Goal: Task Accomplishment & Management: Manage account settings

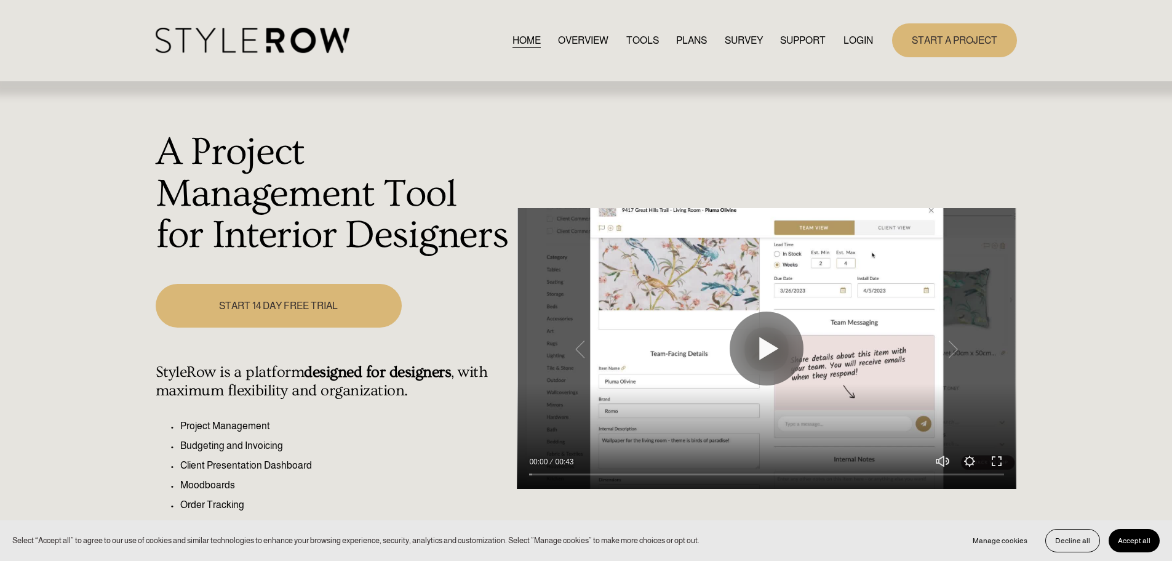
click at [855, 39] on link "LOGIN" at bounding box center [859, 40] width 30 height 17
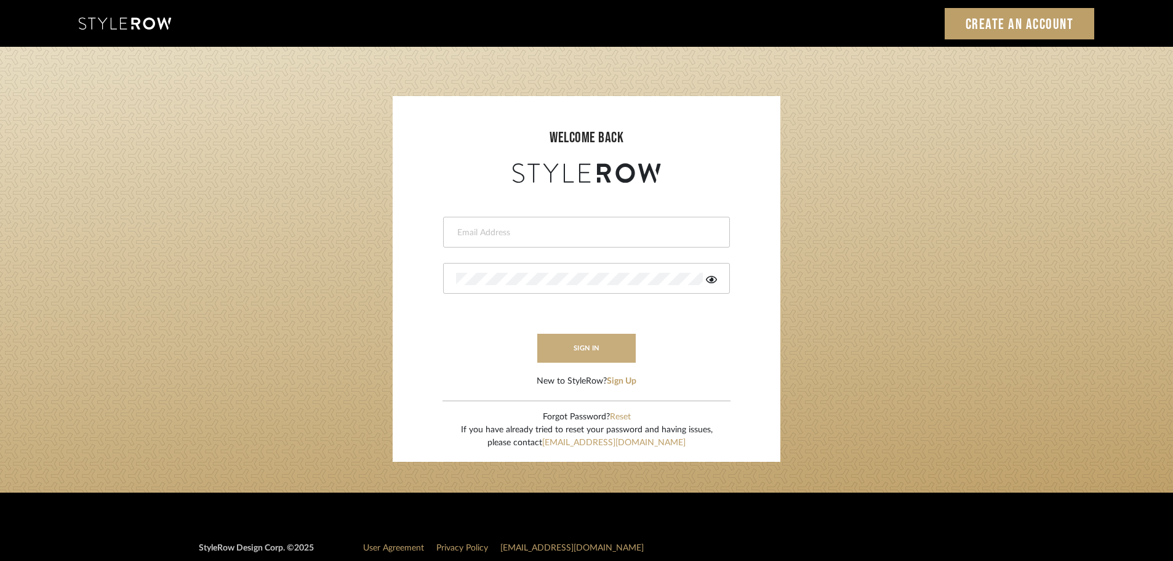
type input "[PERSON_NAME][EMAIL_ADDRESS][DOMAIN_NAME]"
click at [601, 353] on button "sign in" at bounding box center [586, 347] width 98 height 29
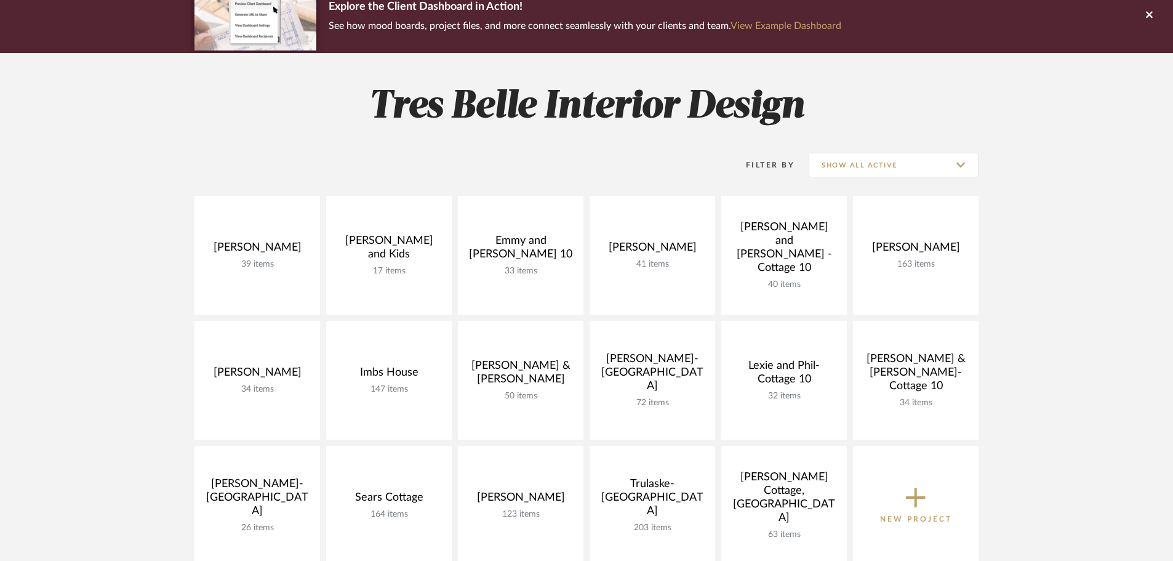
scroll to position [308, 0]
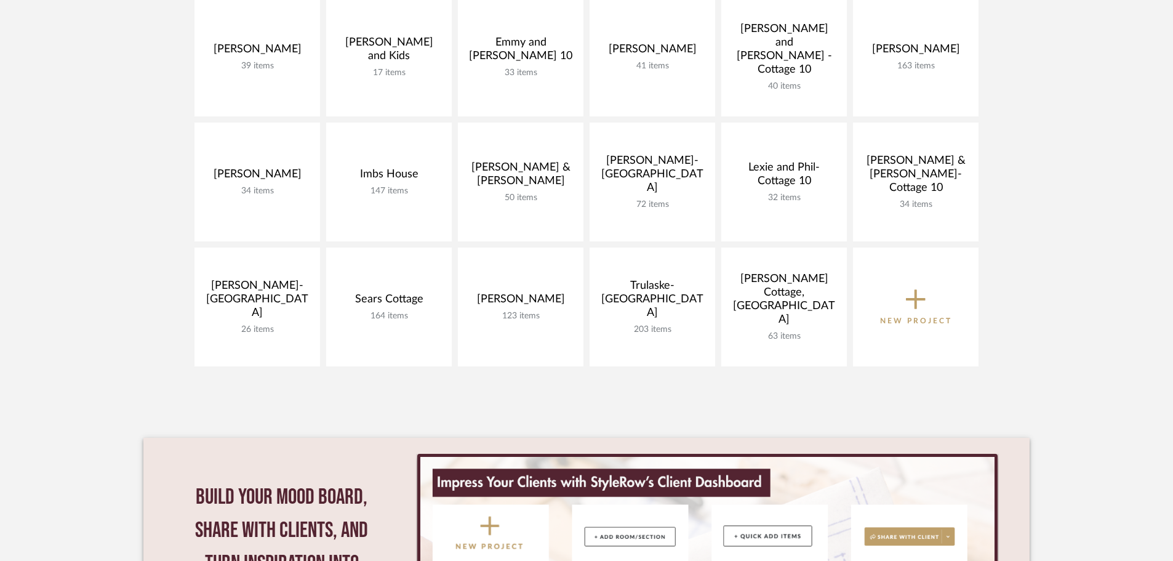
click at [911, 302] on icon at bounding box center [916, 299] width 20 height 26
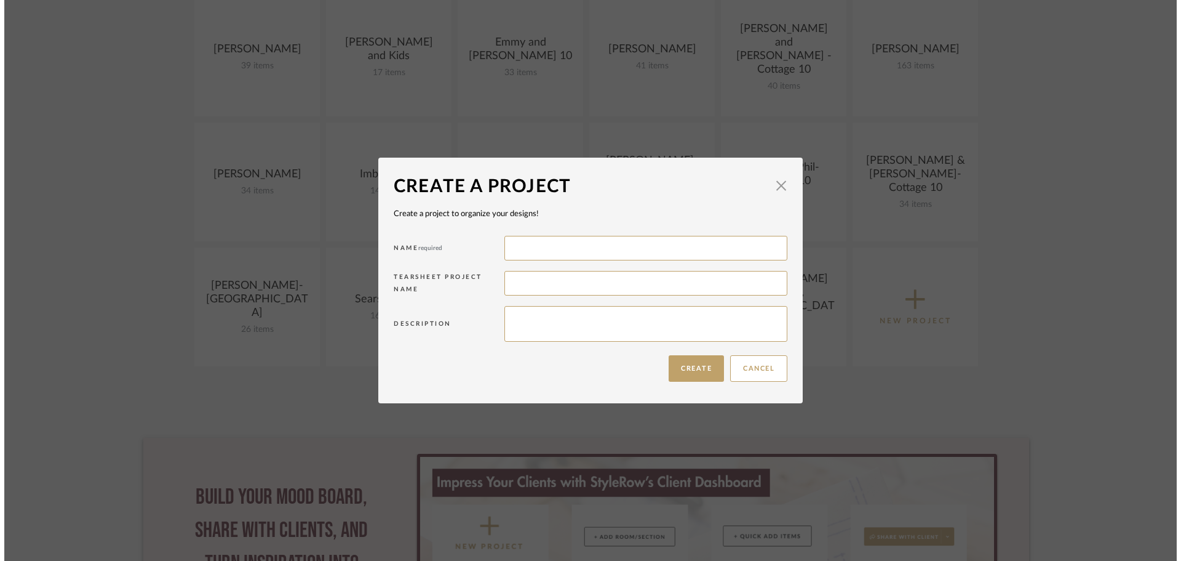
scroll to position [0, 0]
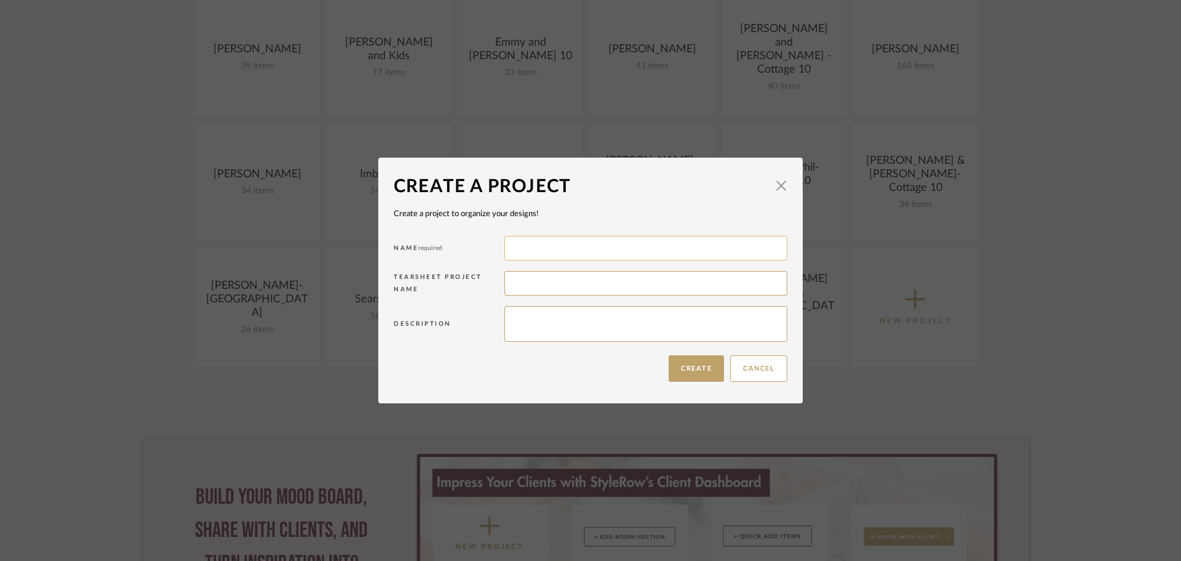
click at [561, 239] on input at bounding box center [646, 248] width 283 height 25
type input "Quay Cottage"
click at [615, 328] on textarea at bounding box center [646, 324] width 283 height 36
type textarea "A"
type textarea "Refresh"
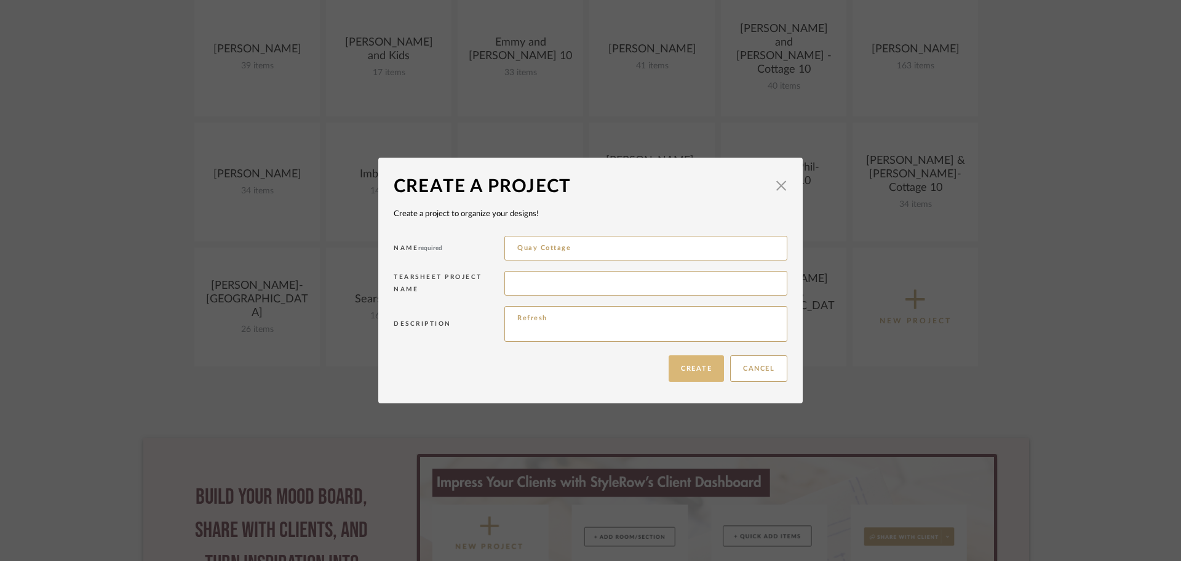
click at [682, 362] on button "Create" at bounding box center [696, 368] width 55 height 26
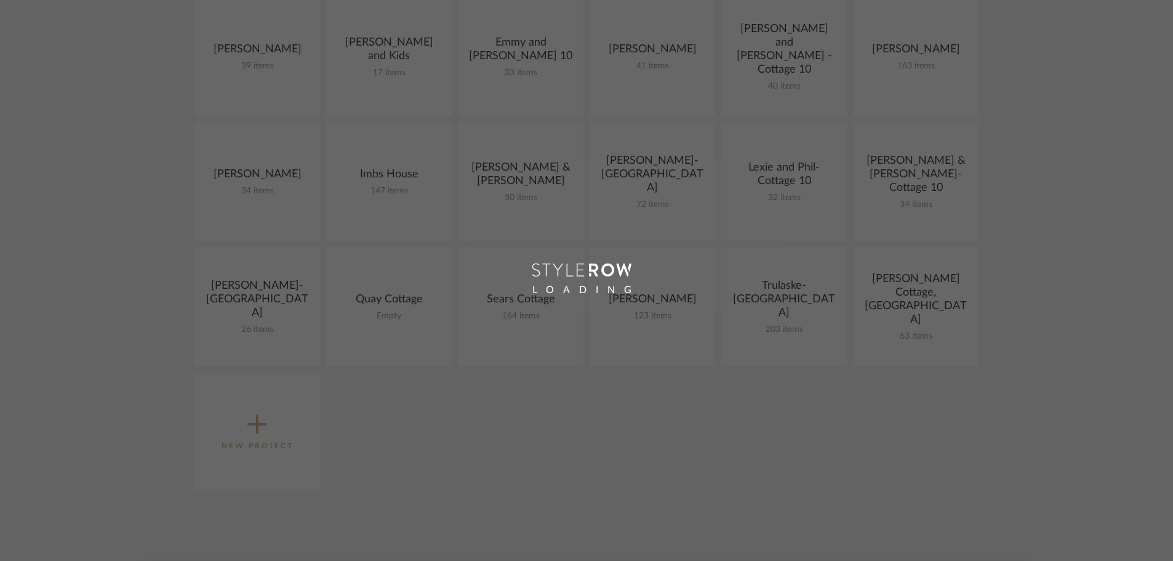
scroll to position [433, 0]
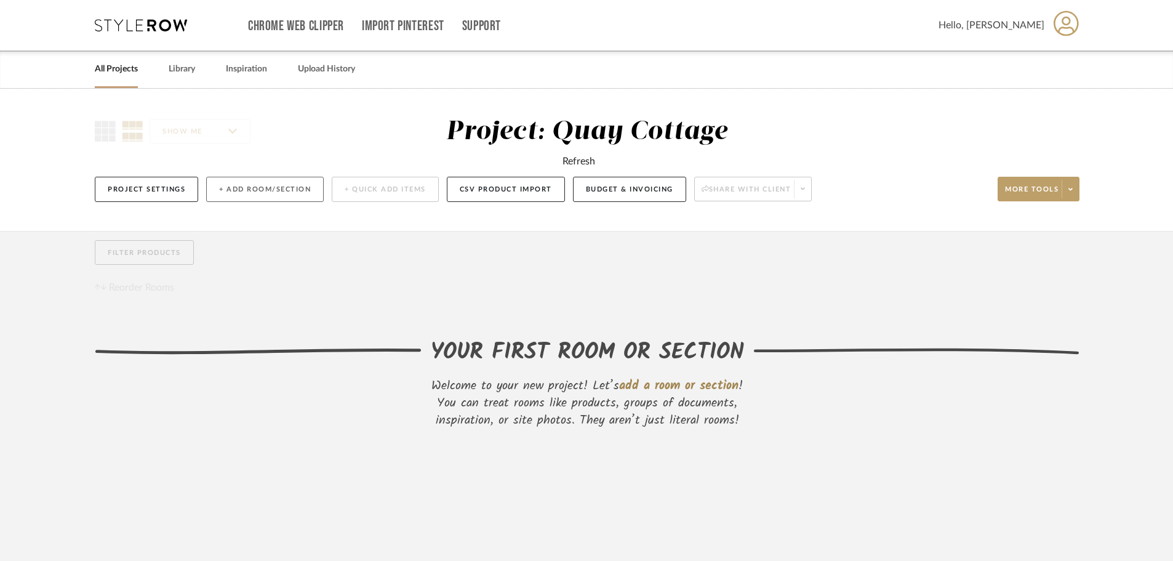
click at [257, 180] on button "+ Add Room/Section" at bounding box center [265, 189] width 118 height 25
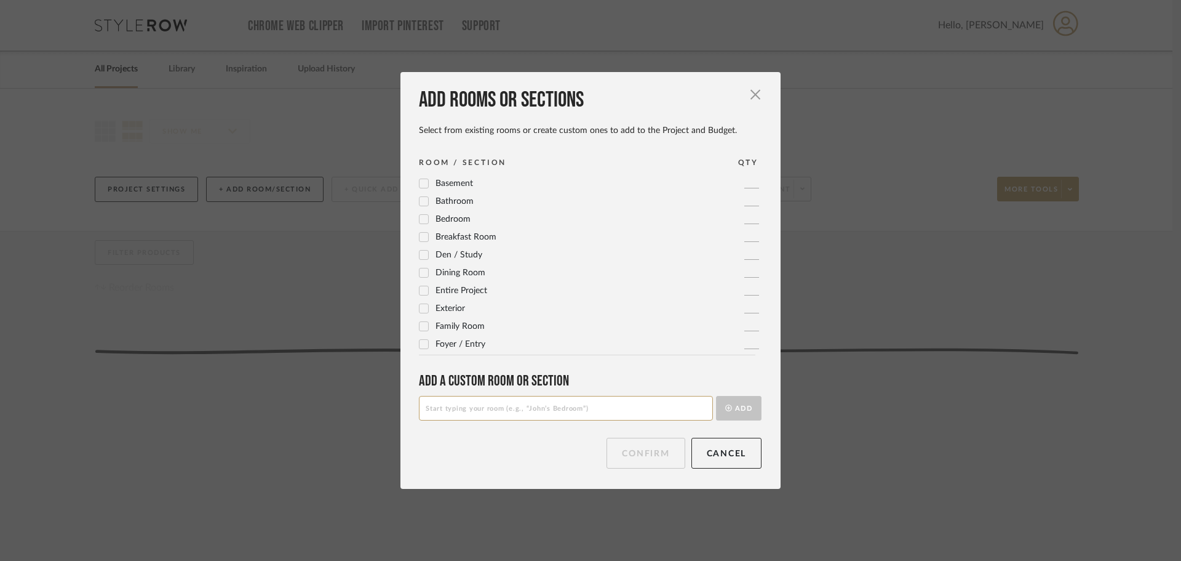
click at [420, 269] on icon at bounding box center [424, 272] width 9 height 9
click at [420, 310] on icon at bounding box center [424, 312] width 9 height 9
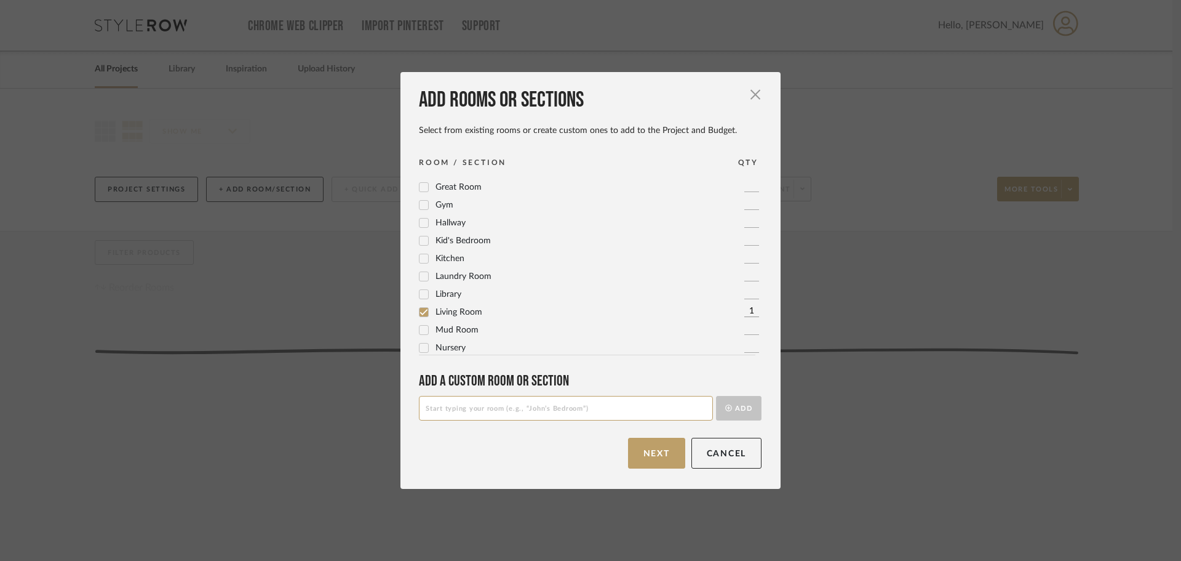
click at [420, 241] on icon at bounding box center [424, 240] width 9 height 9
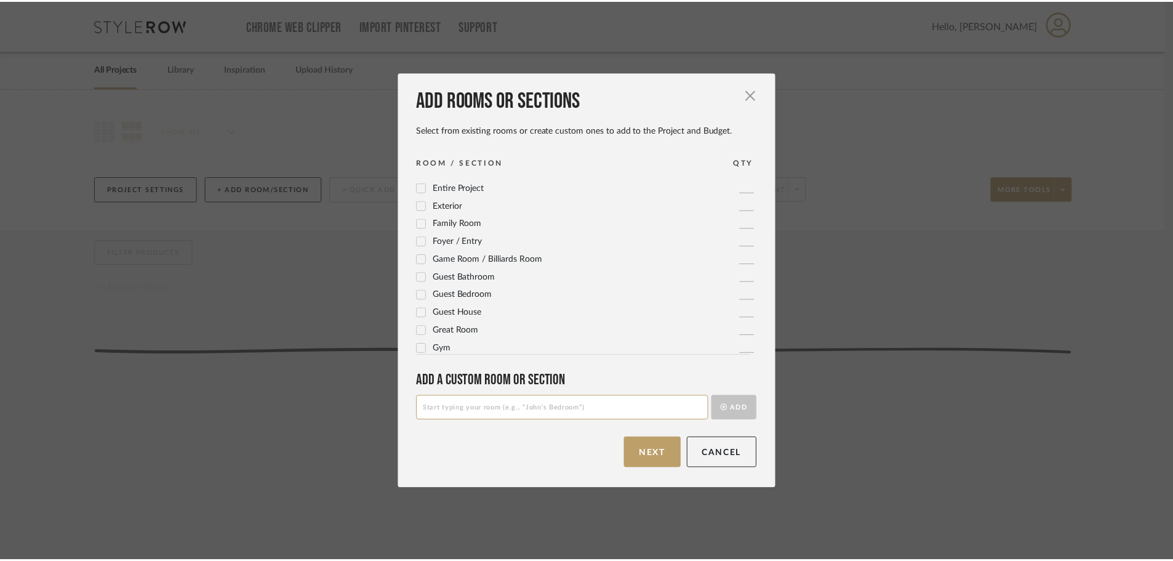
scroll to position [41, 0]
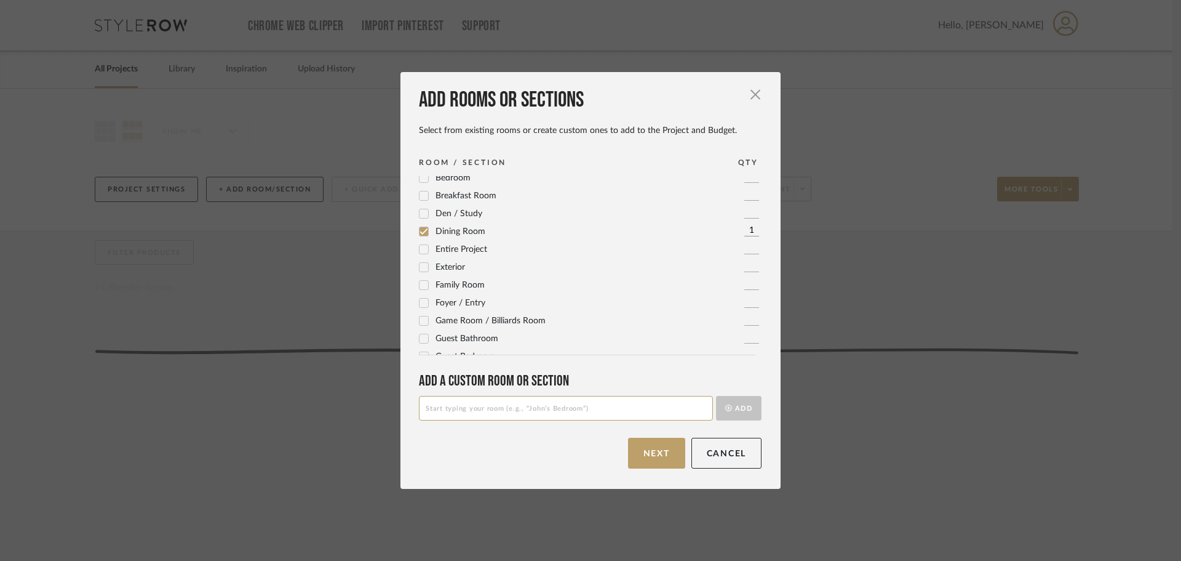
click at [420, 283] on icon at bounding box center [424, 285] width 9 height 9
click at [660, 445] on button "Next" at bounding box center [656, 452] width 57 height 31
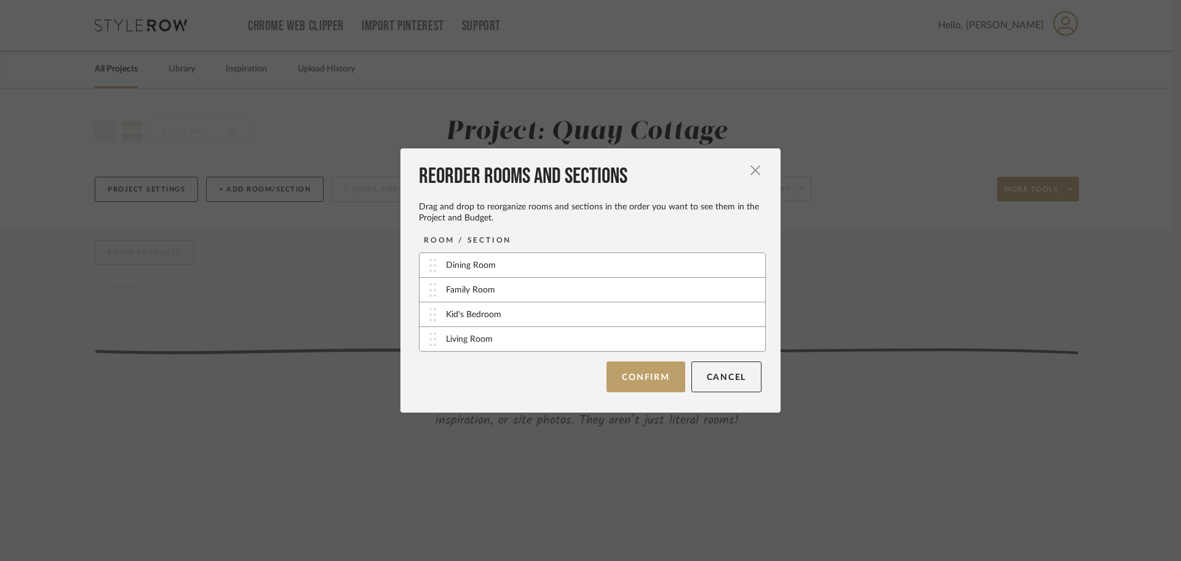
click at [485, 293] on div "Family Room" at bounding box center [470, 290] width 49 height 13
drag, startPoint x: 461, startPoint y: 341, endPoint x: 460, endPoint y: 285, distance: 56.6
drag, startPoint x: 498, startPoint y: 335, endPoint x: 499, endPoint y: 311, distance: 24.6
click at [632, 371] on button "Confirm" at bounding box center [646, 376] width 78 height 31
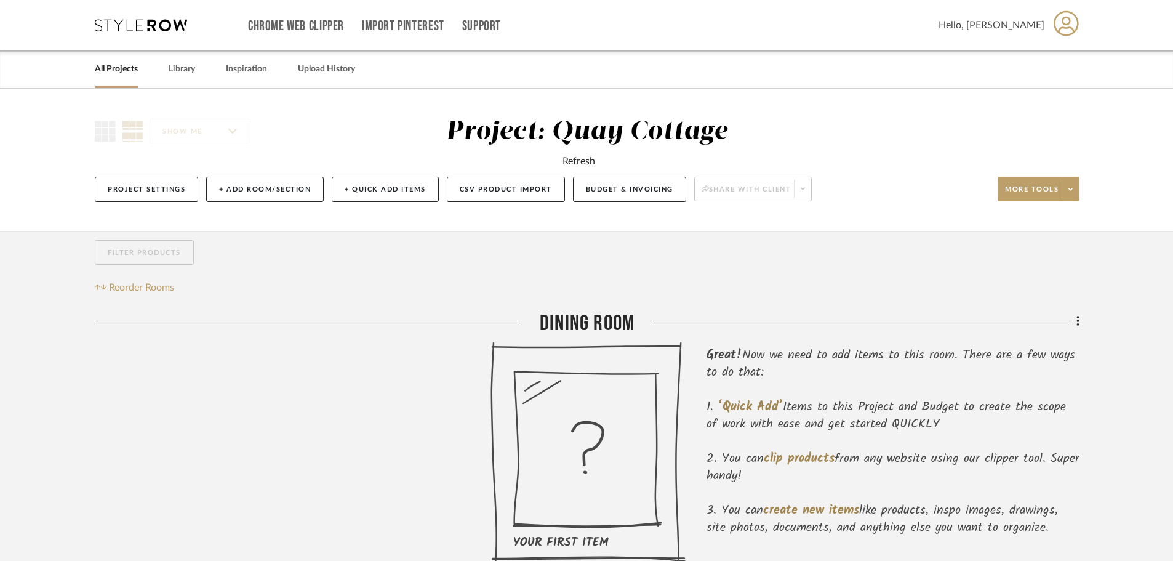
click at [1077, 321] on icon at bounding box center [1077, 321] width 2 height 10
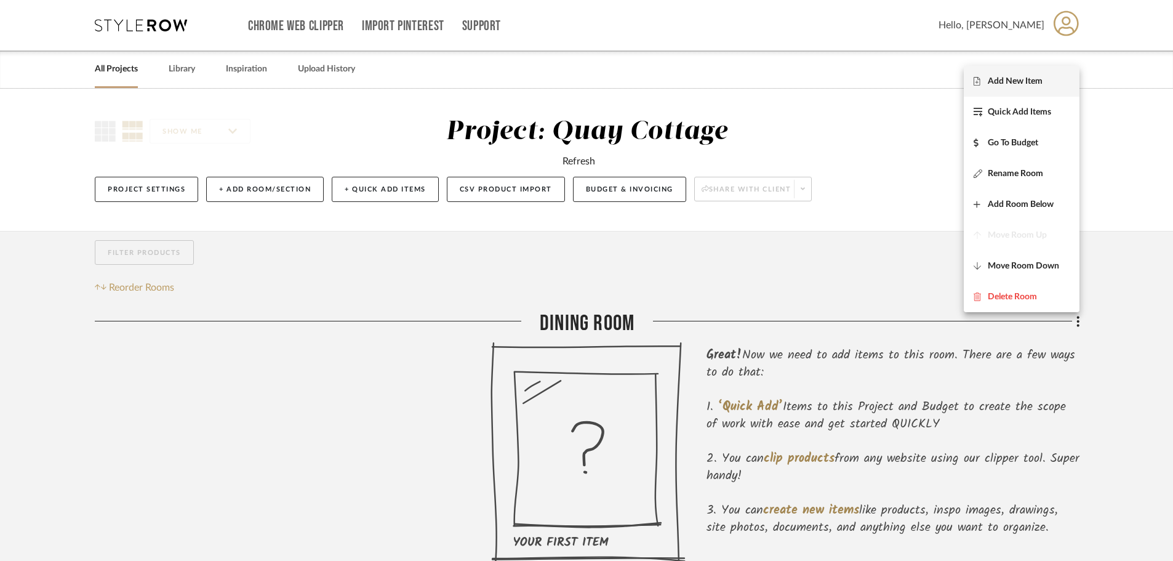
click at [988, 82] on span "Add New Item" at bounding box center [1014, 81] width 55 height 10
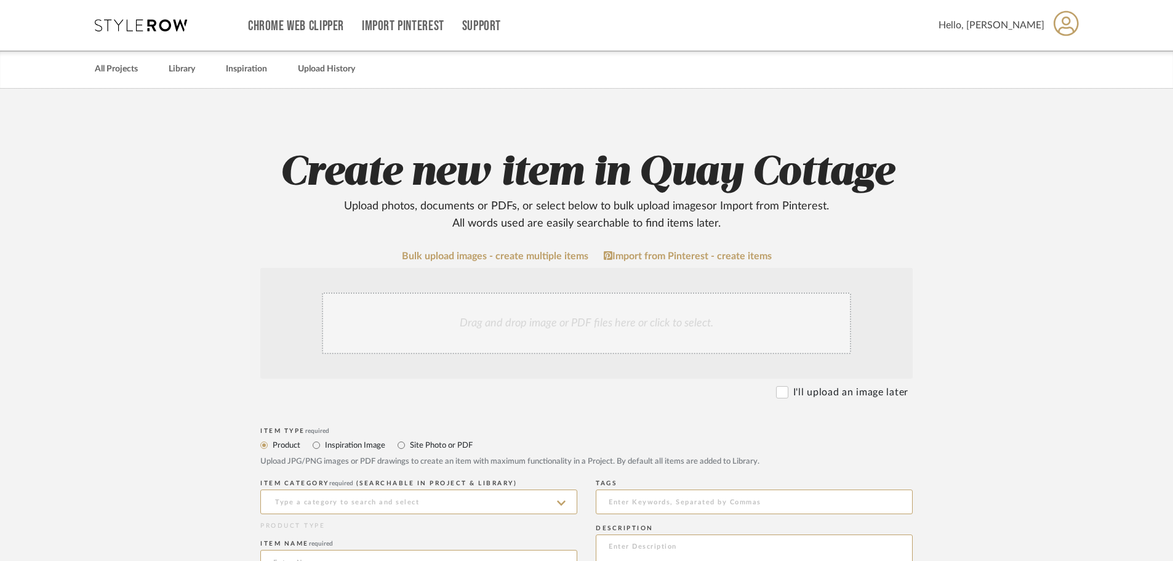
click at [519, 322] on div "Drag and drop image or PDF files here or click to select." at bounding box center [586, 323] width 529 height 62
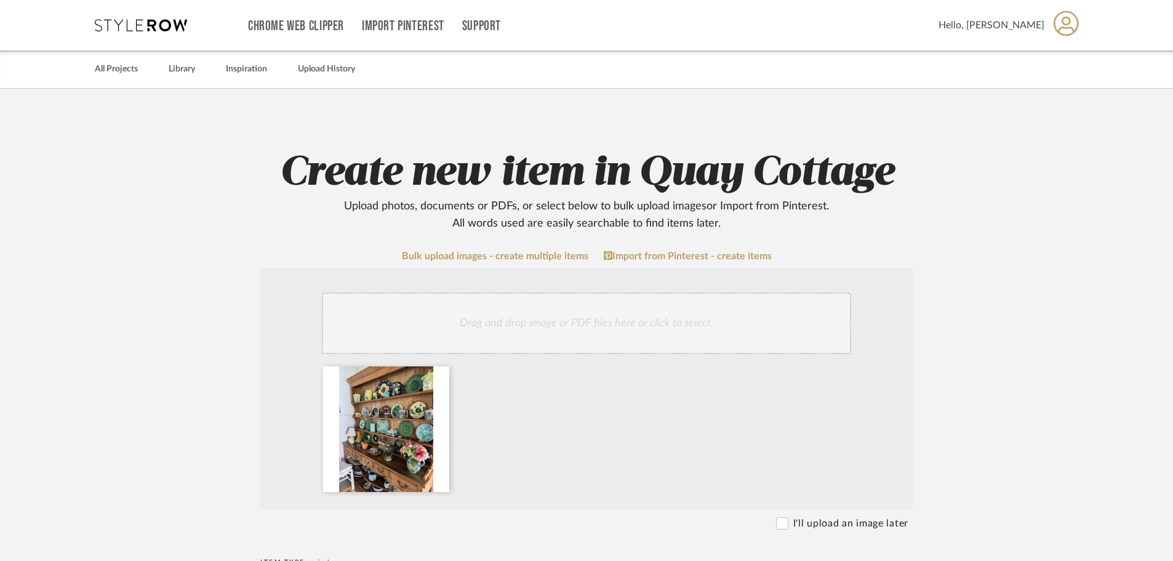
click at [438, 316] on div "Drag and drop image or PDF files here or click to select." at bounding box center [586, 323] width 529 height 62
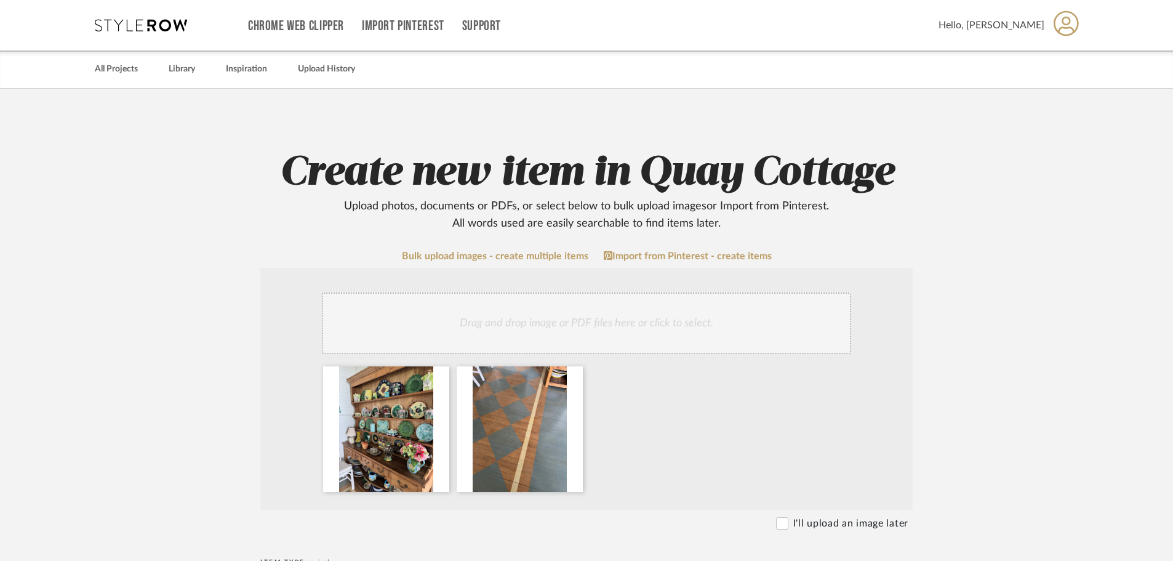
click at [489, 311] on div "Drag and drop image or PDF files here or click to select." at bounding box center [586, 323] width 529 height 62
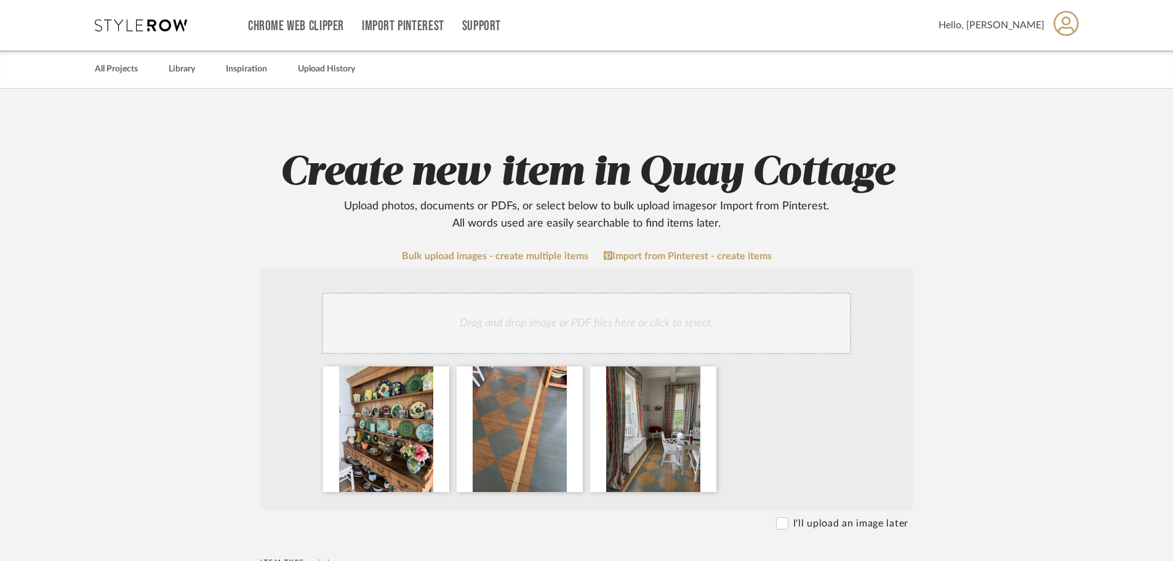
click at [660, 326] on div "Drag and drop image or PDF files here or click to select." at bounding box center [586, 323] width 529 height 62
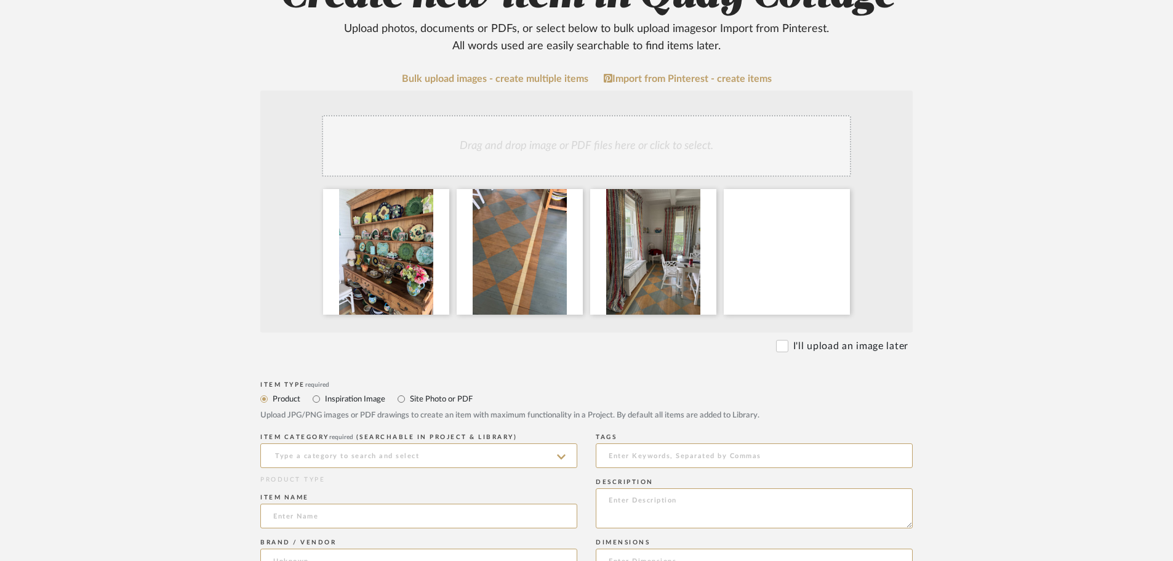
scroll to position [185, 0]
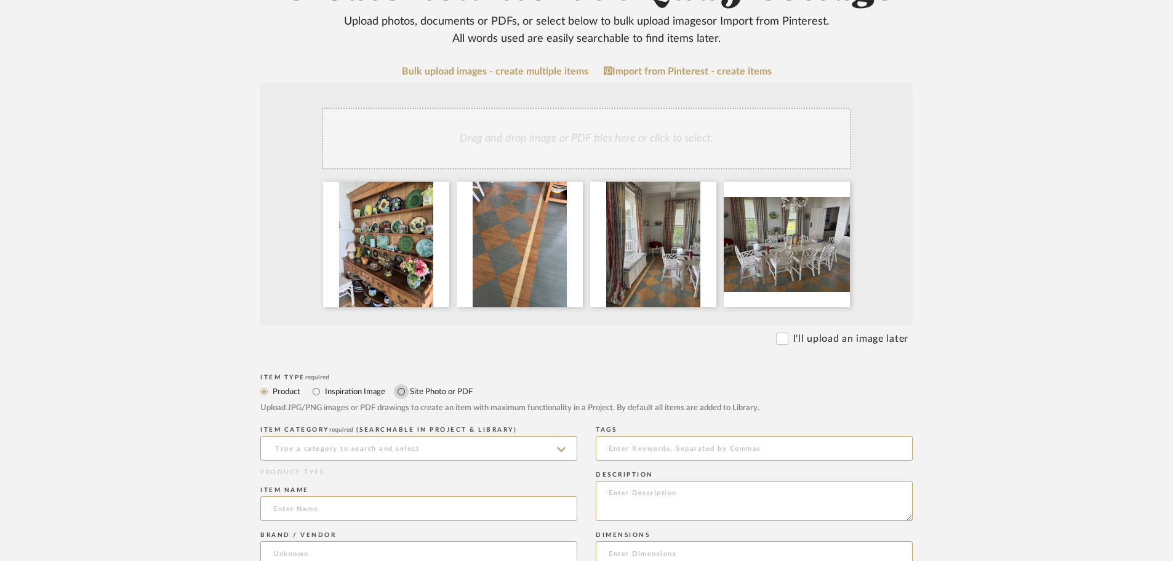
click at [399, 389] on input "Site Photo or PDF" at bounding box center [401, 391] width 15 height 15
radio input "true"
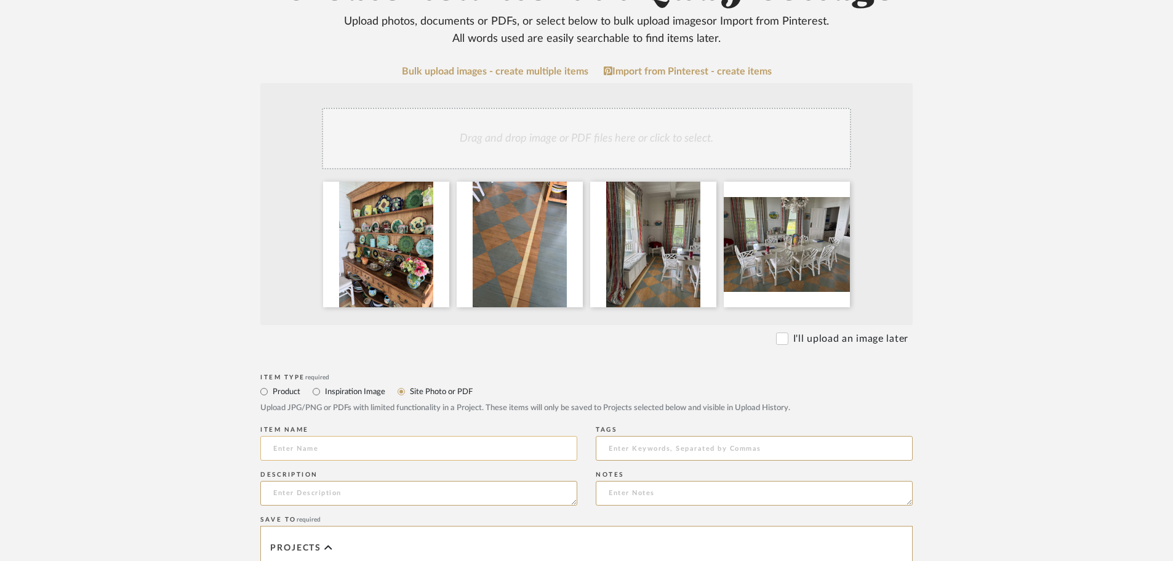
click at [332, 444] on input at bounding box center [418, 448] width 317 height 25
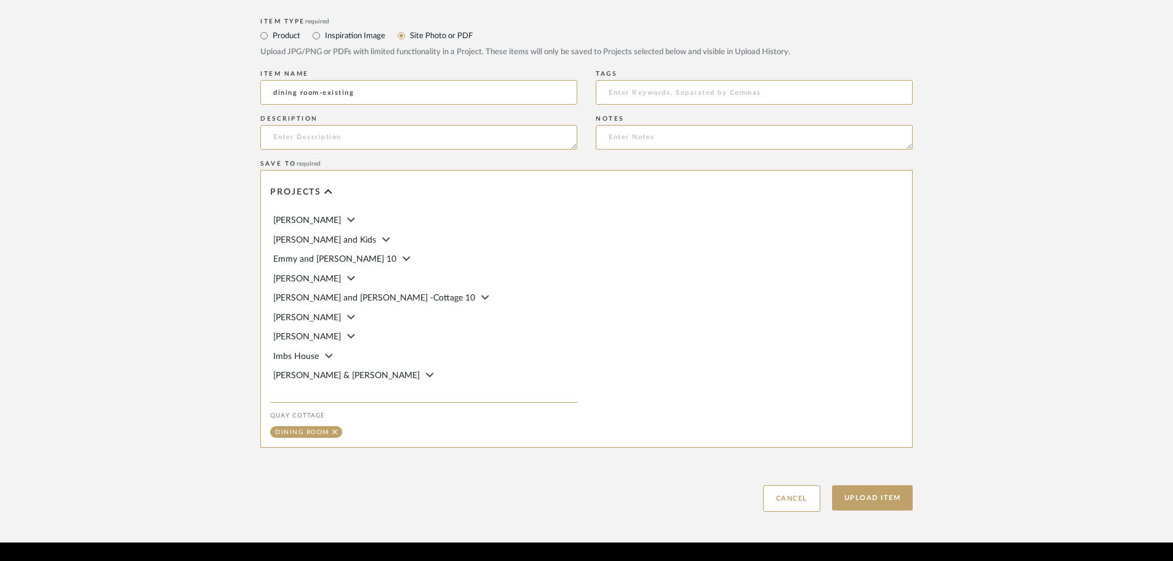
scroll to position [554, 0]
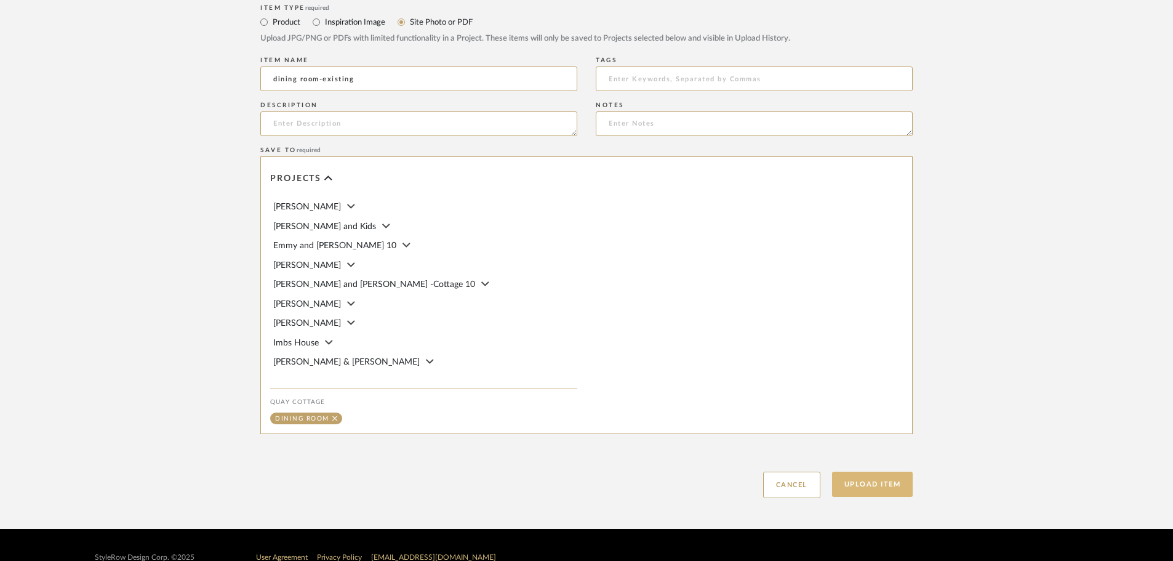
type input "dining room-existing"
click at [866, 485] on button "Upload Item" at bounding box center [872, 483] width 81 height 25
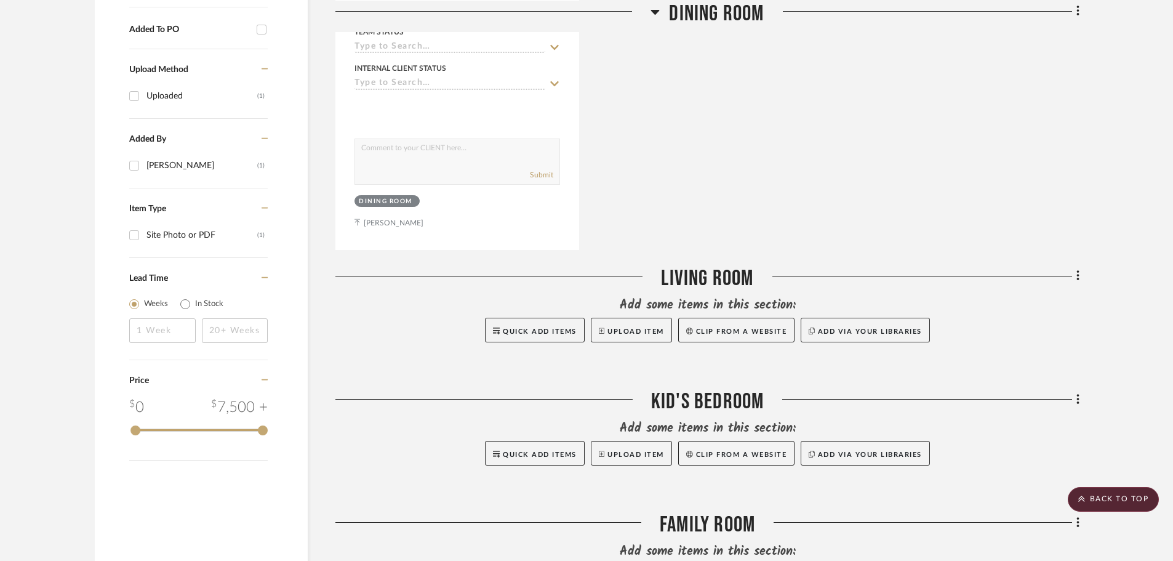
scroll to position [786, 0]
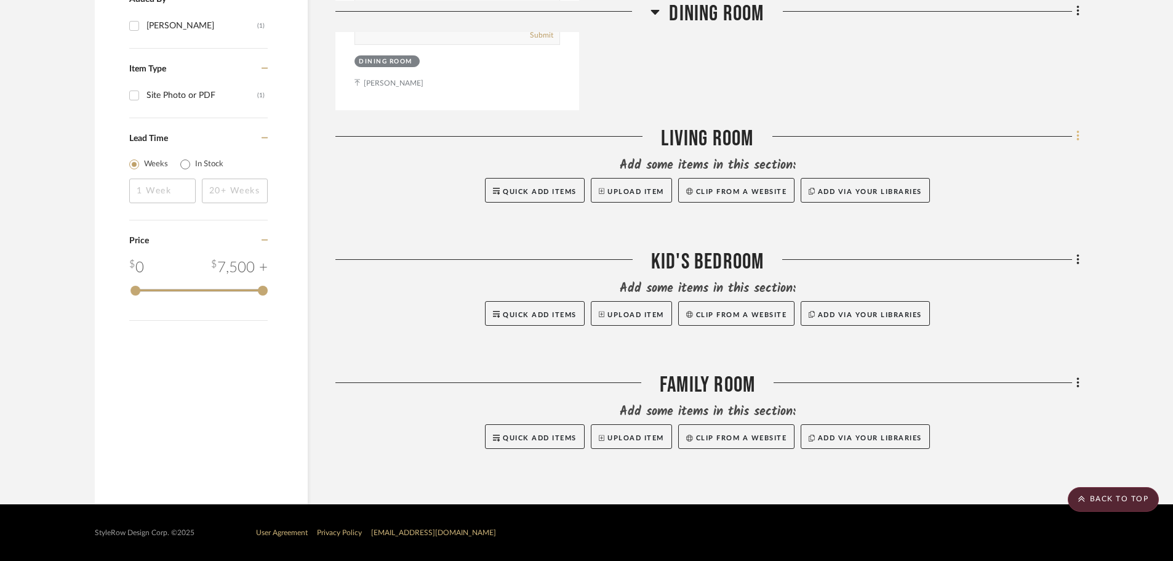
click at [1077, 137] on icon at bounding box center [1077, 136] width 2 height 10
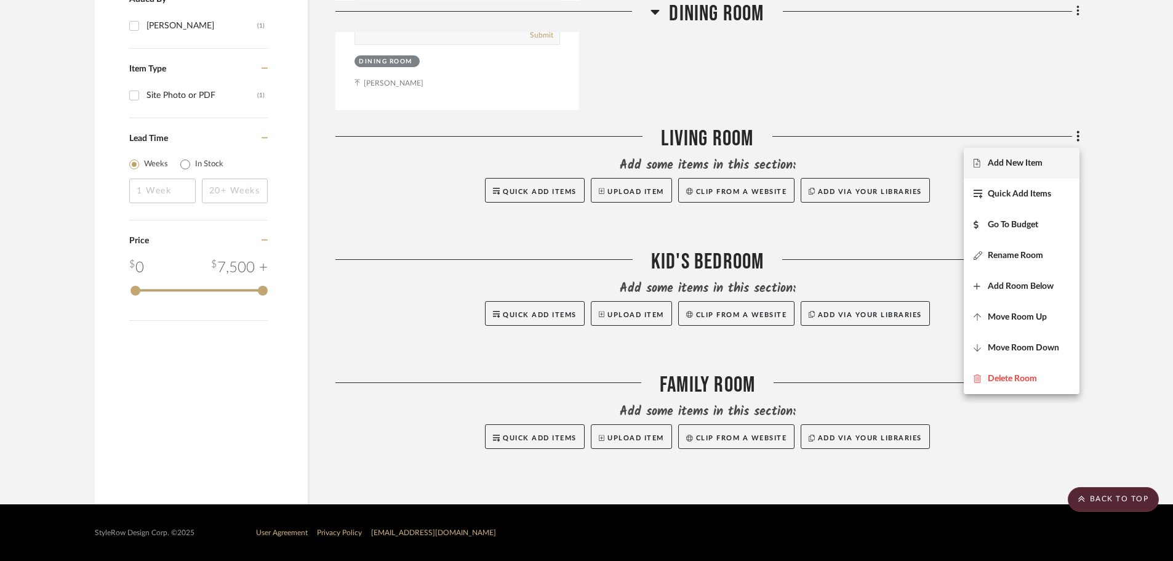
click at [1000, 161] on span "Add New Item" at bounding box center [1014, 163] width 55 height 10
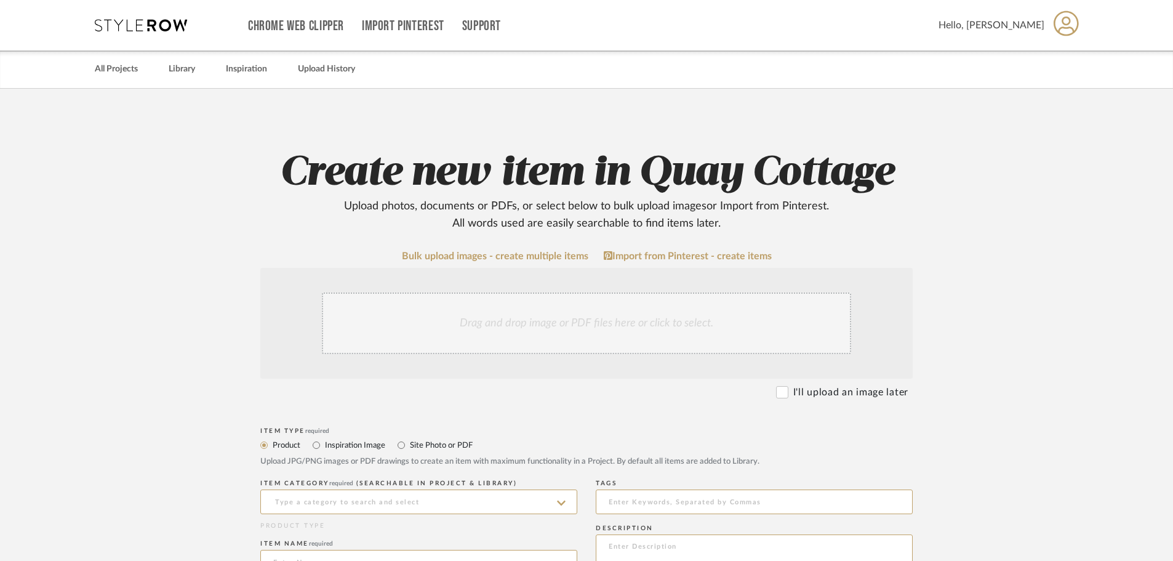
click at [432, 316] on div "Drag and drop image or PDF files here or click to select." at bounding box center [586, 323] width 529 height 62
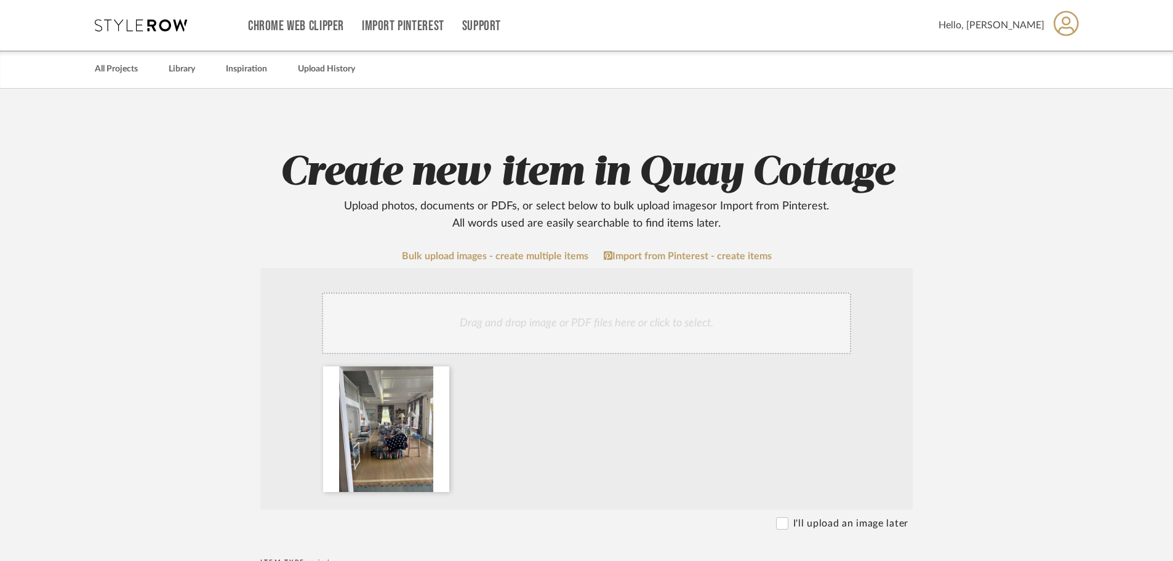
click at [538, 317] on div "Drag and drop image or PDF files here or click to select." at bounding box center [586, 323] width 529 height 62
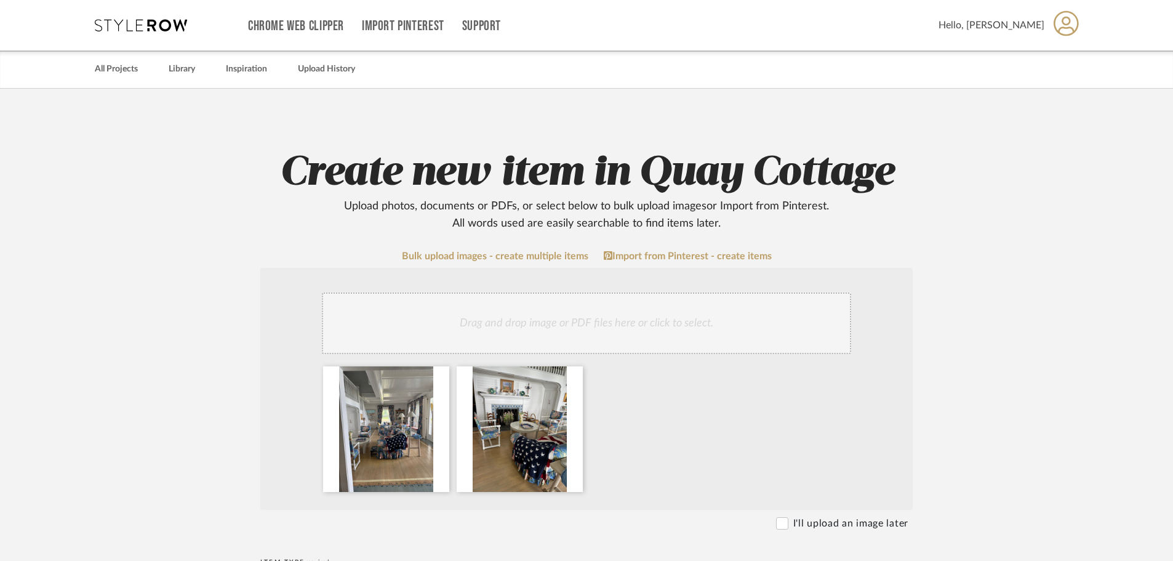
click at [620, 339] on div "Drag and drop image or PDF files here or click to select." at bounding box center [586, 323] width 529 height 62
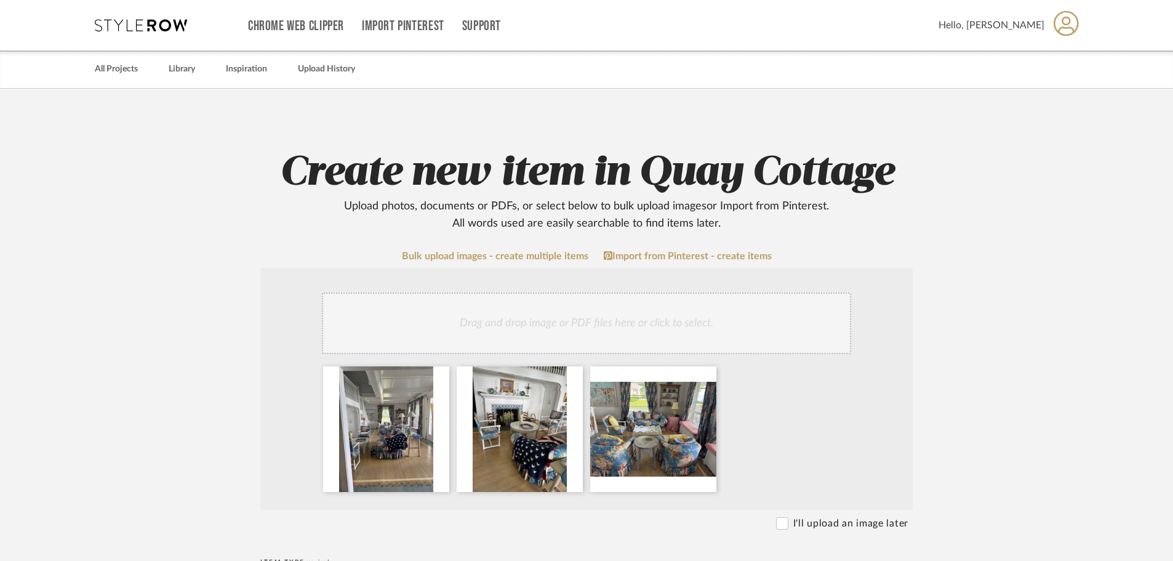
click at [591, 309] on div "Drag and drop image or PDF files here or click to select." at bounding box center [586, 323] width 529 height 62
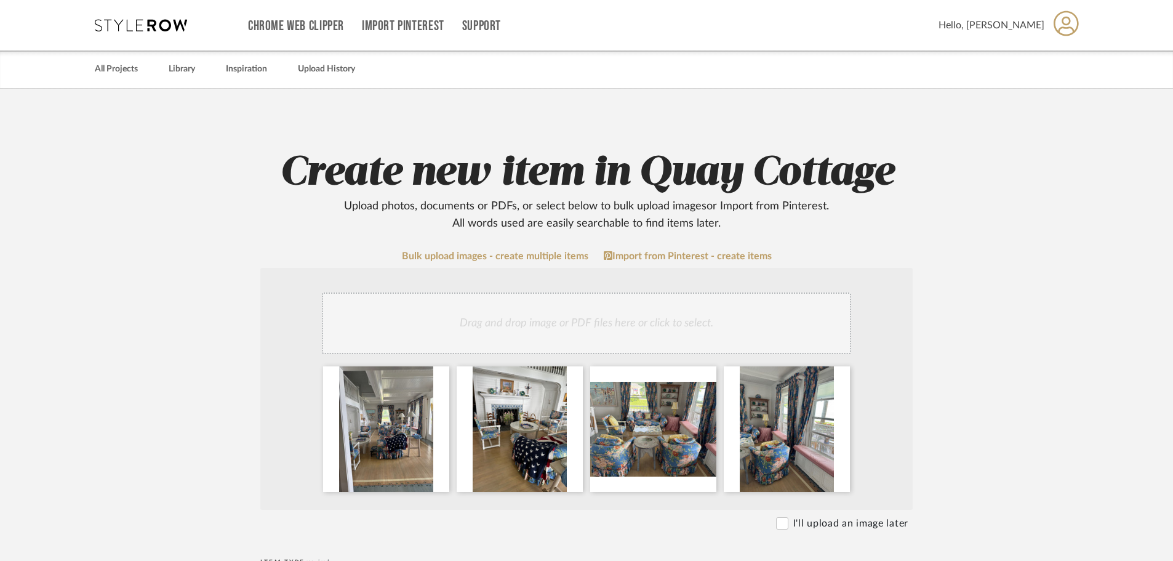
click at [651, 325] on div "Drag and drop image or PDF files here or click to select." at bounding box center [586, 323] width 529 height 62
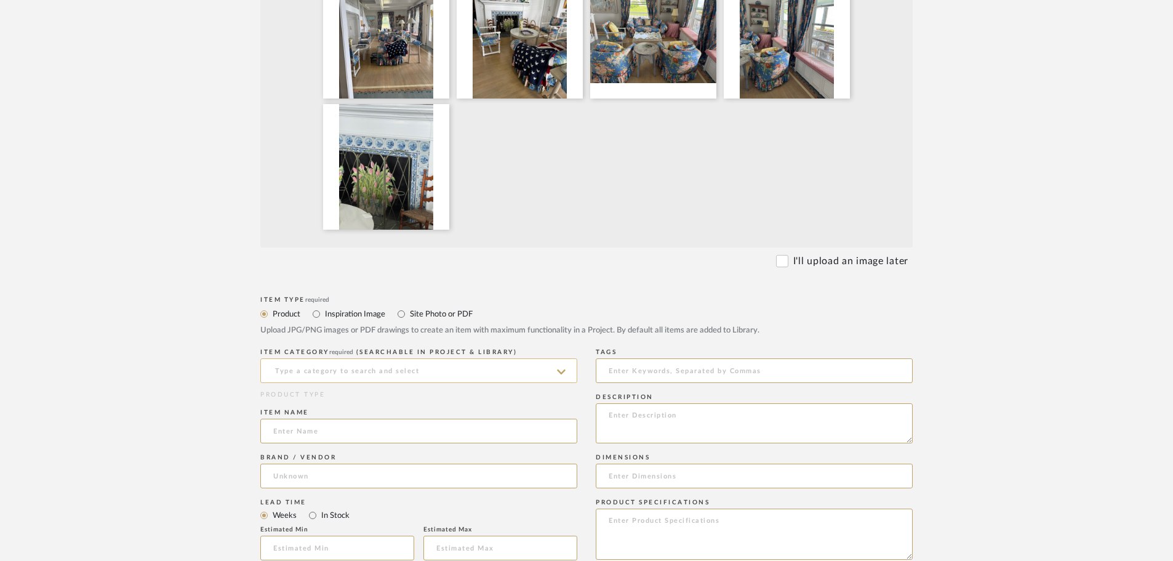
scroll to position [431, 0]
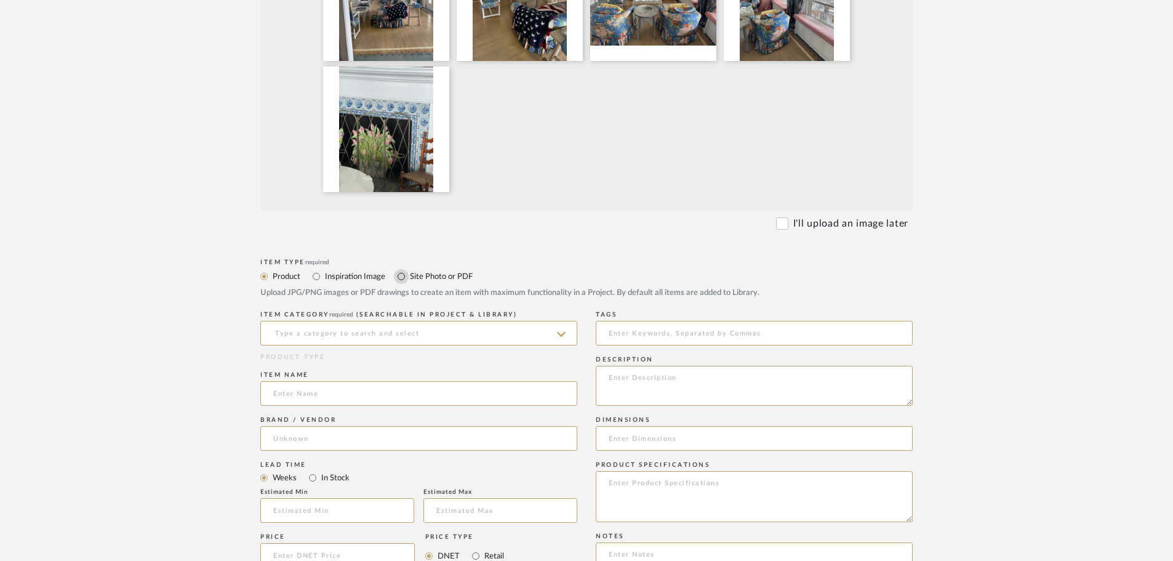
click at [401, 274] on input "Site Photo or PDF" at bounding box center [401, 276] width 15 height 15
radio input "true"
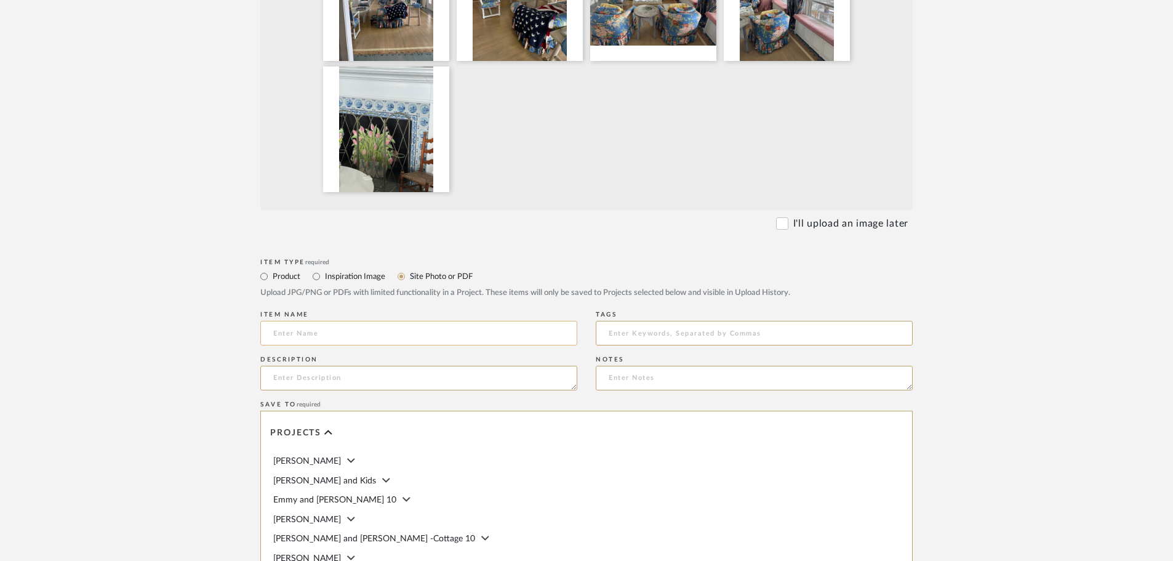
click at [406, 330] on input at bounding box center [418, 333] width 317 height 25
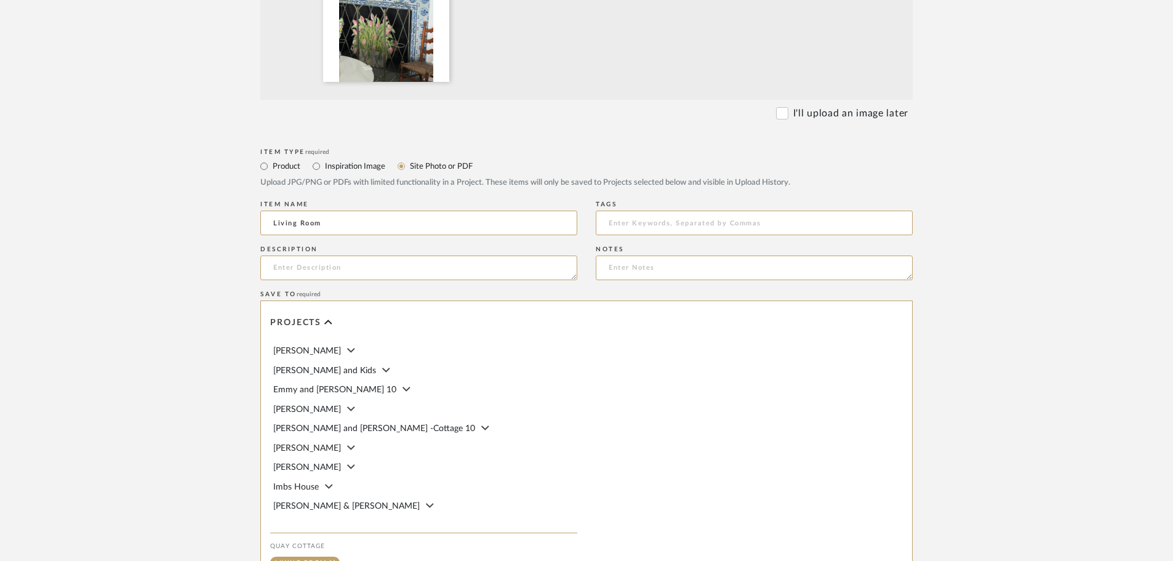
scroll to position [709, 0]
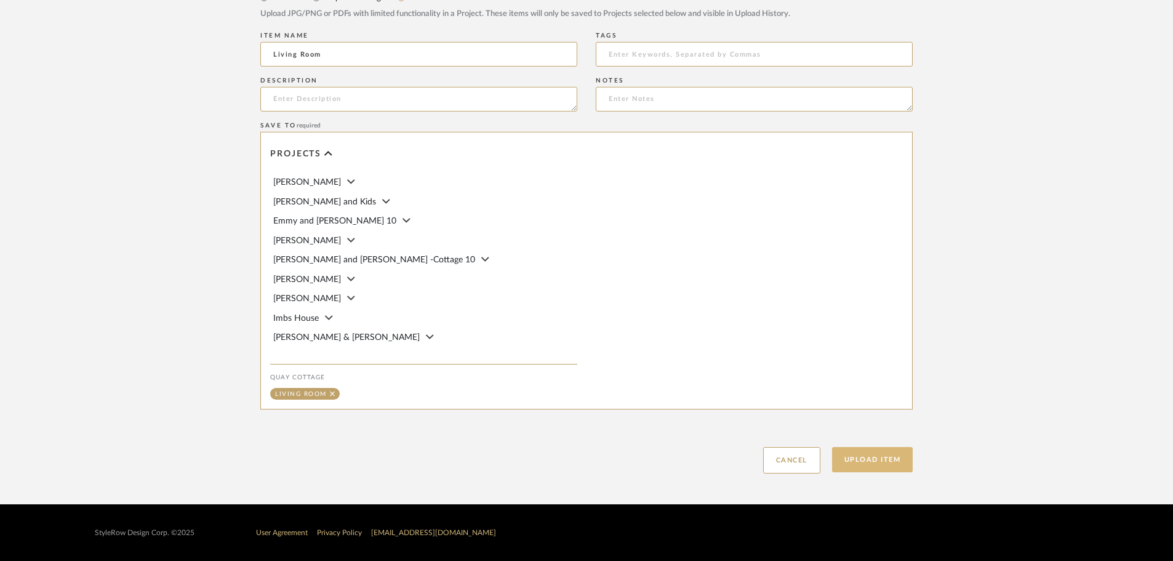
type input "Living Room"
click at [896, 461] on button "Upload Item" at bounding box center [872, 459] width 81 height 25
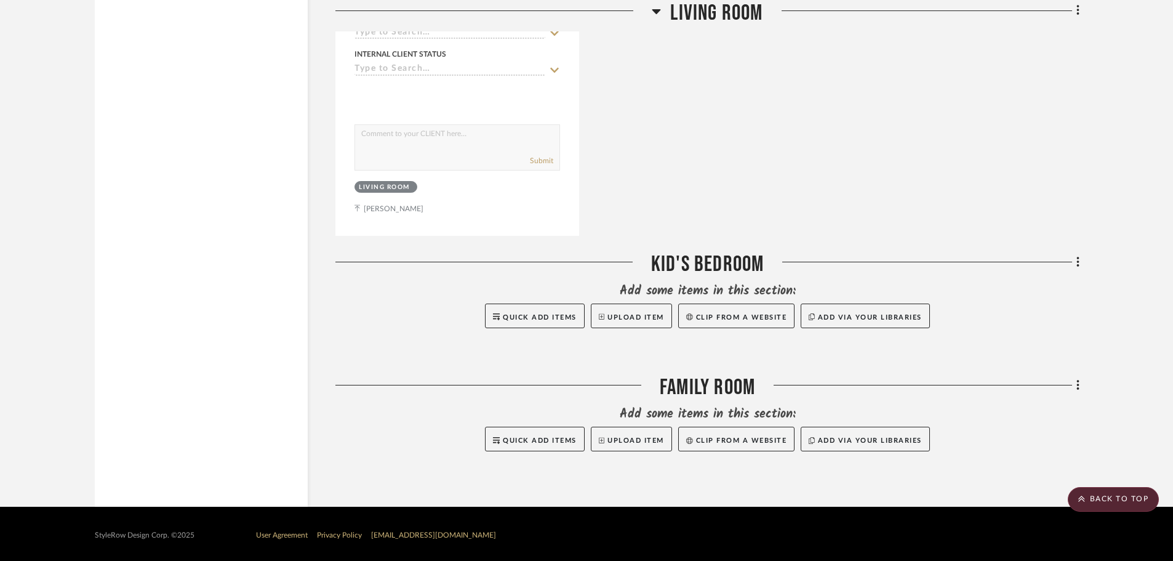
scroll to position [1265, 0]
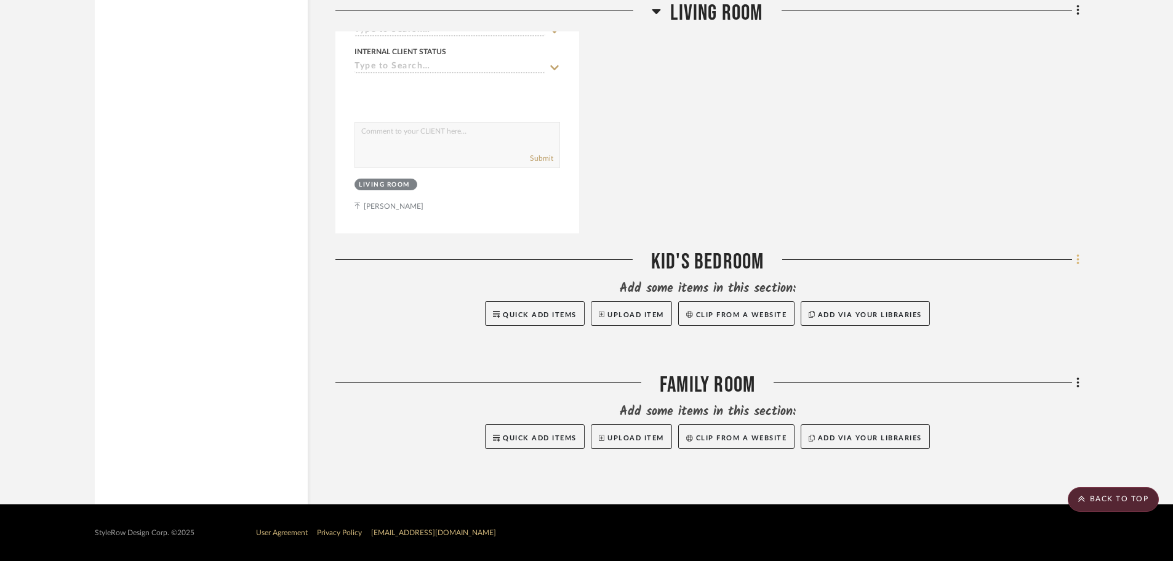
click at [1074, 259] on fa-icon at bounding box center [1076, 260] width 8 height 20
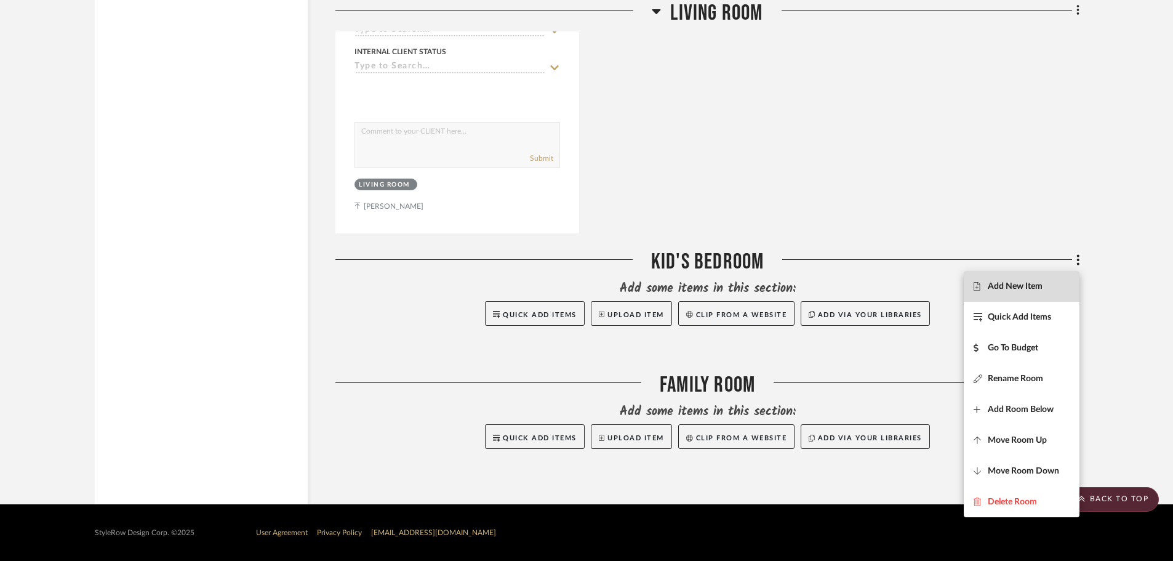
click at [1015, 290] on span "Add New Item" at bounding box center [1014, 286] width 55 height 10
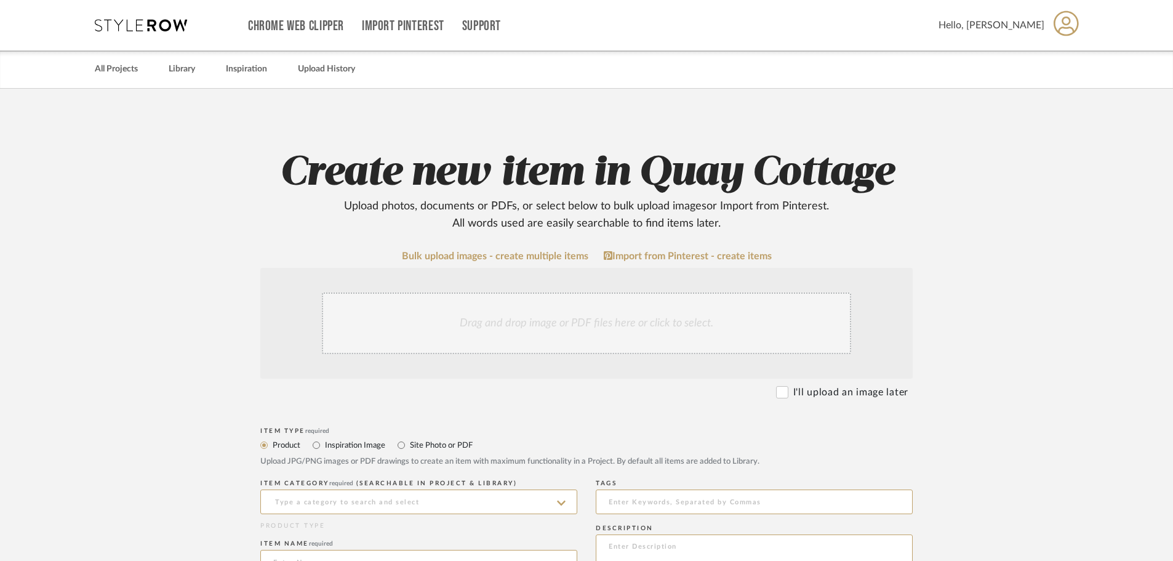
click at [420, 307] on div "Drag and drop image or PDF files here or click to select." at bounding box center [586, 323] width 529 height 62
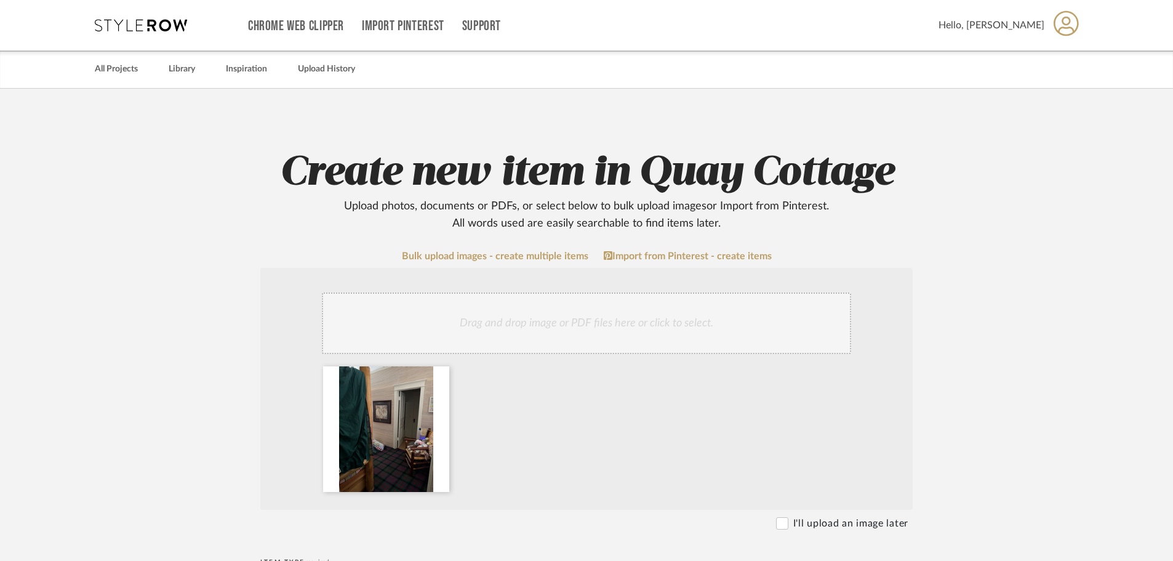
click at [485, 333] on div "Drag and drop image or PDF files here or click to select." at bounding box center [586, 323] width 529 height 62
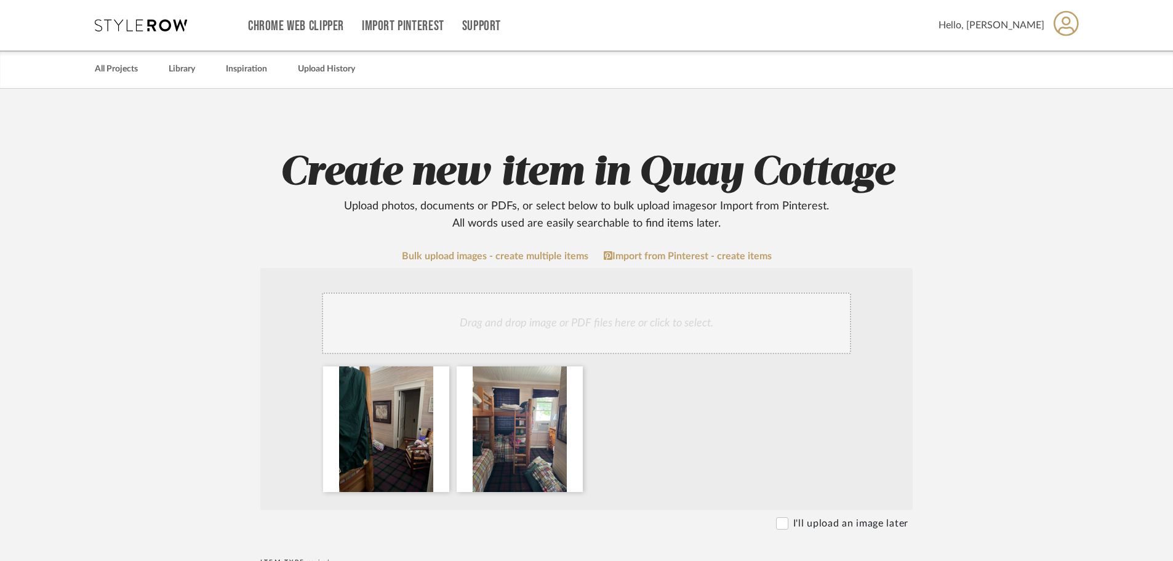
click at [570, 311] on div "Drag and drop image or PDF files here or click to select." at bounding box center [586, 323] width 529 height 62
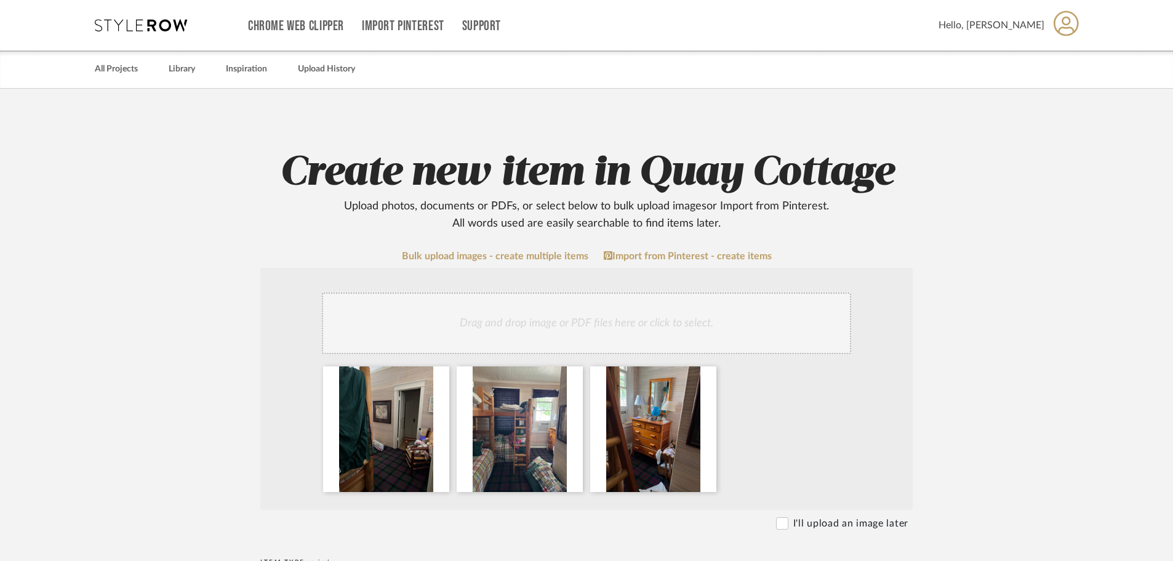
click at [701, 324] on div "Drag and drop image or PDF files here or click to select." at bounding box center [586, 323] width 529 height 62
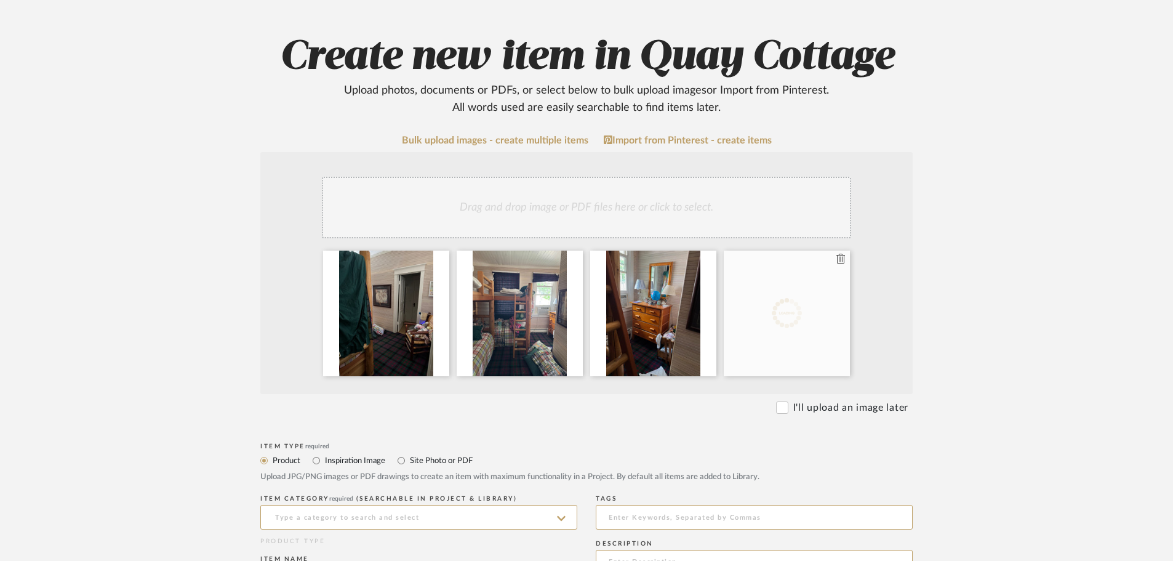
scroll to position [185, 0]
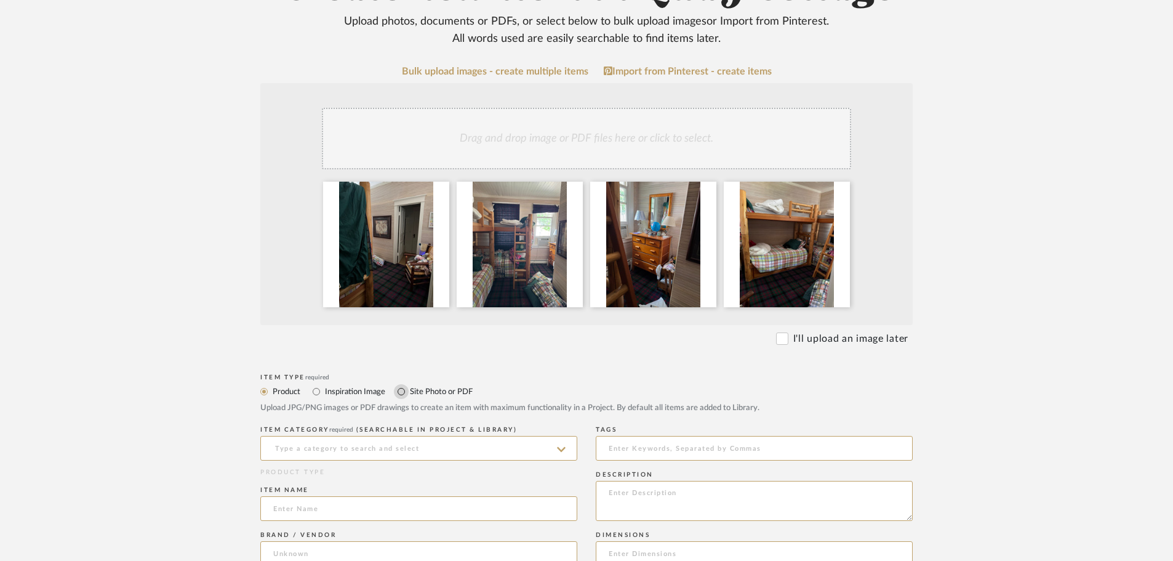
click at [404, 392] on input "Site Photo or PDF" at bounding box center [401, 391] width 15 height 15
radio input "true"
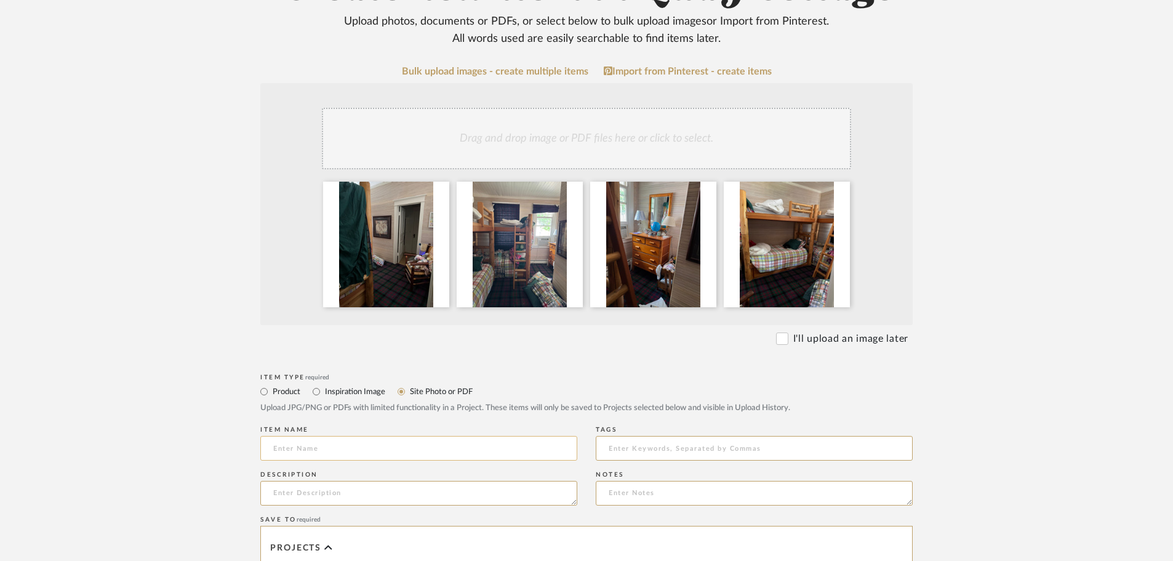
click at [327, 444] on input at bounding box center [418, 448] width 317 height 25
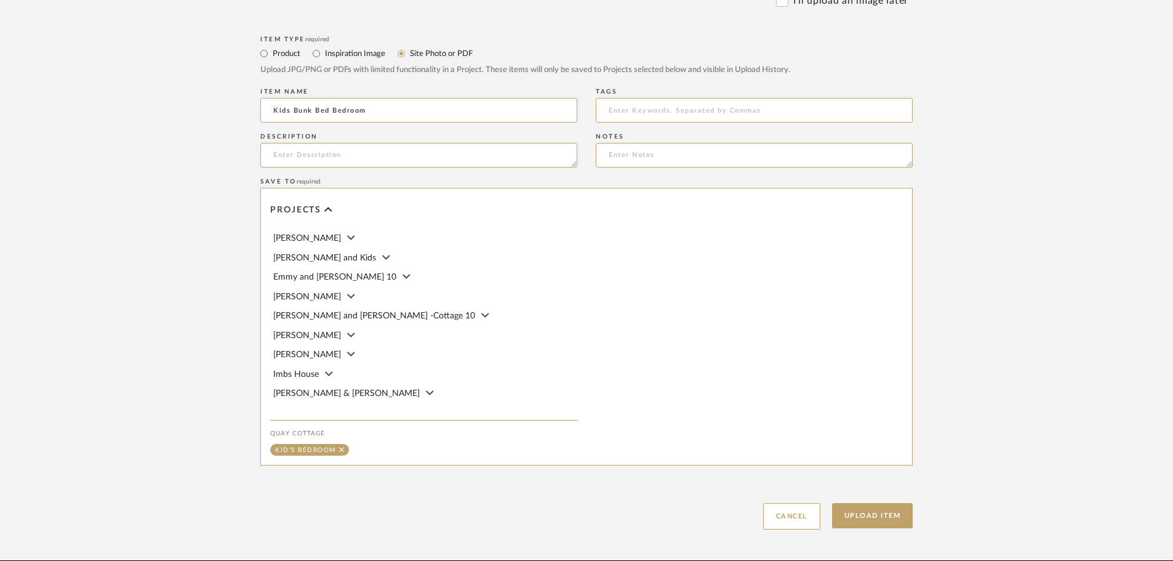
scroll to position [554, 0]
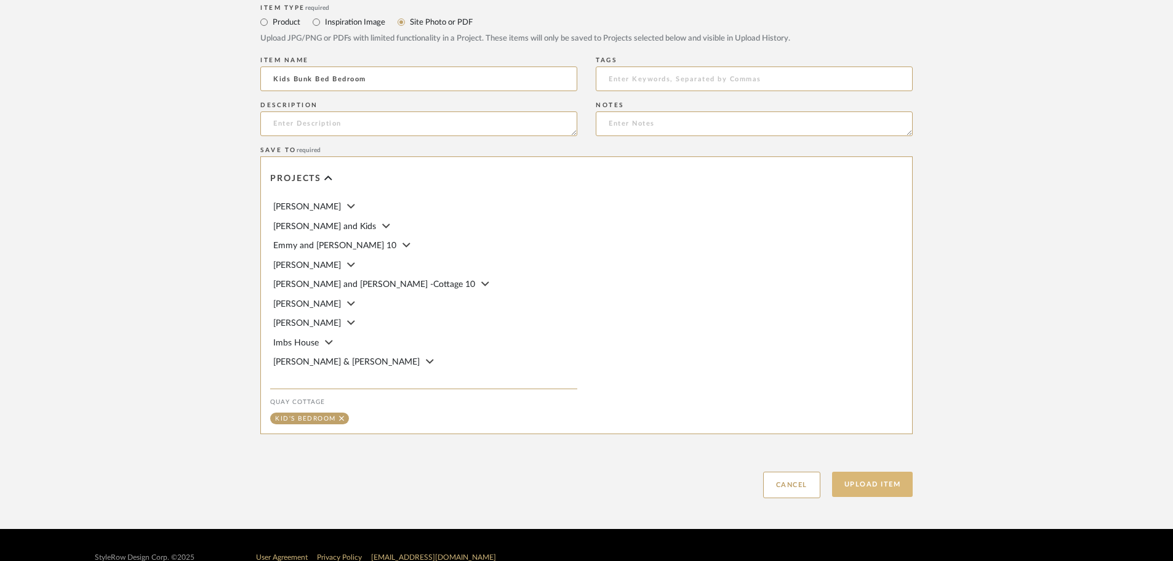
type input "Kids Bunk Bed Bedroom"
click at [887, 485] on button "Upload Item" at bounding box center [872, 483] width 81 height 25
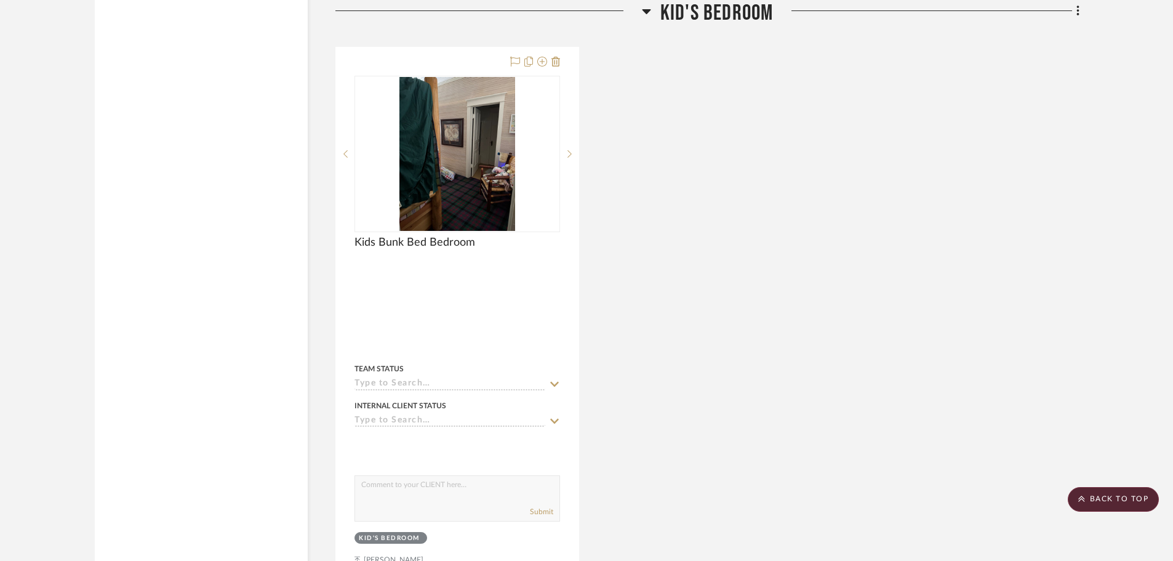
scroll to position [1744, 0]
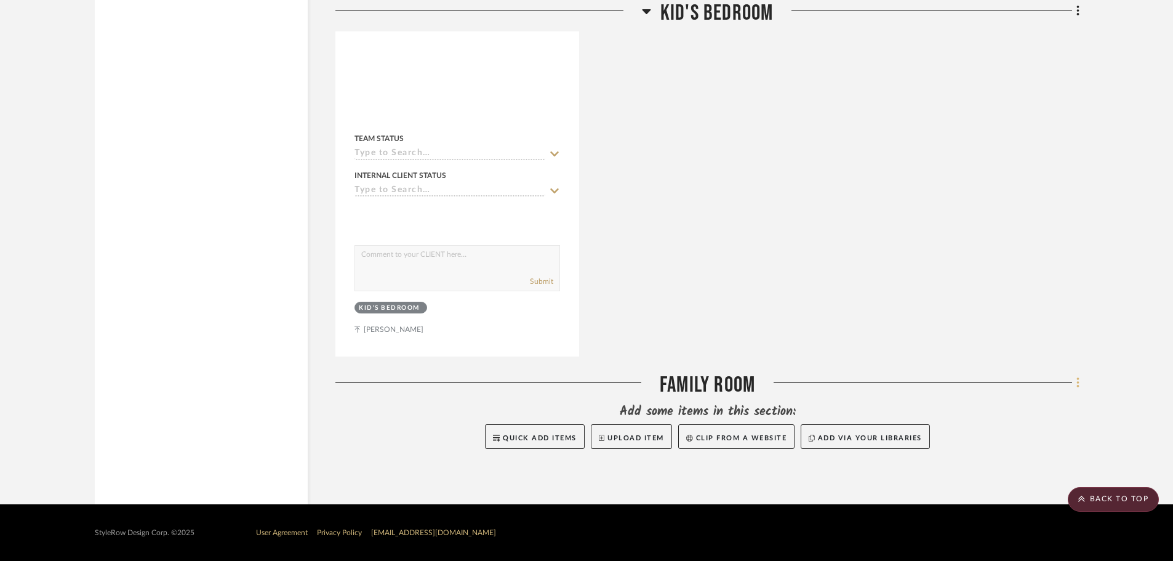
click at [1077, 385] on icon at bounding box center [1078, 383] width 4 height 14
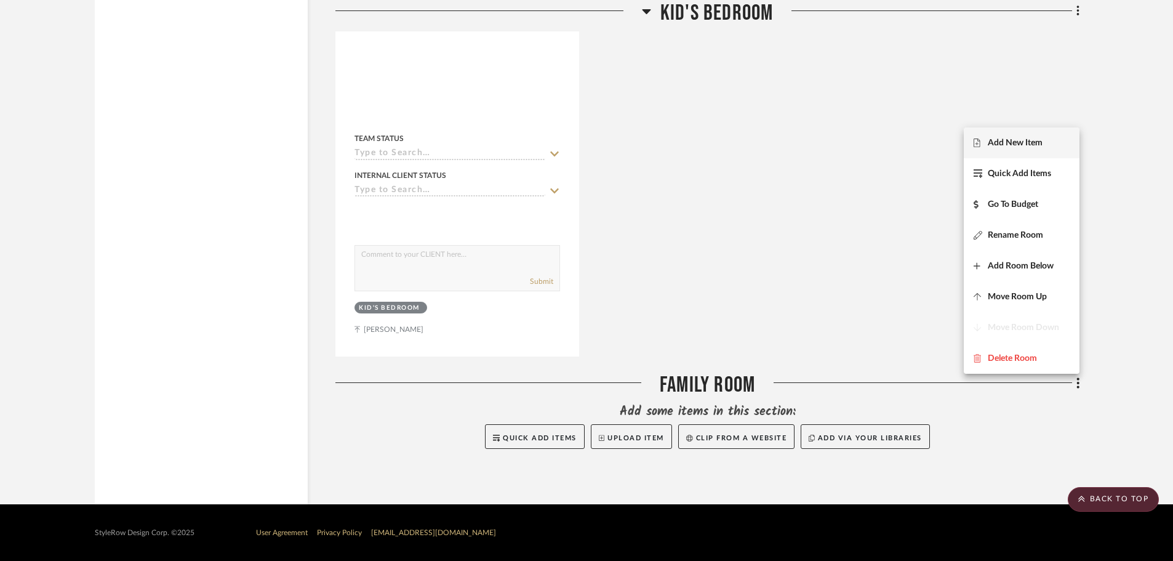
click at [1024, 146] on span "Add New Item" at bounding box center [1014, 143] width 55 height 10
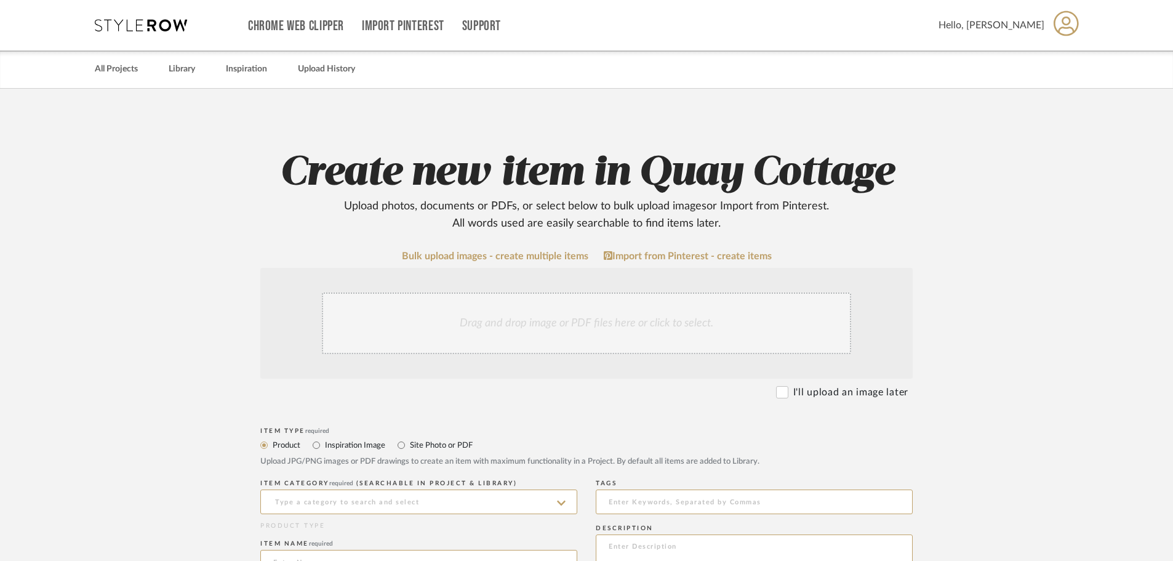
click at [412, 323] on div "Drag and drop image or PDF files here or click to select." at bounding box center [586, 323] width 529 height 62
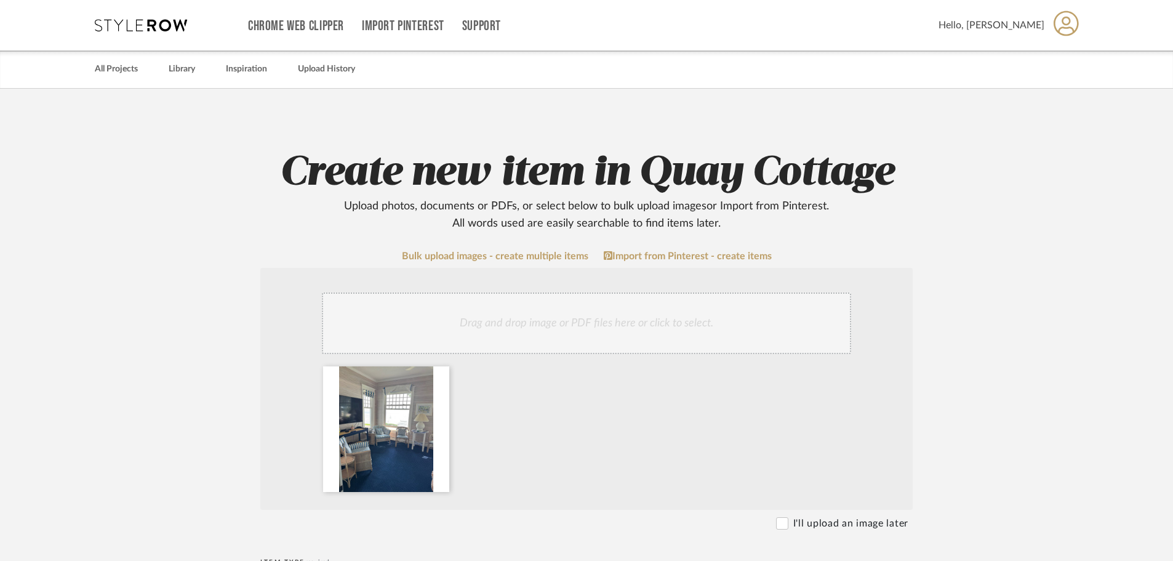
click at [457, 313] on div "Drag and drop image or PDF files here or click to select." at bounding box center [586, 323] width 529 height 62
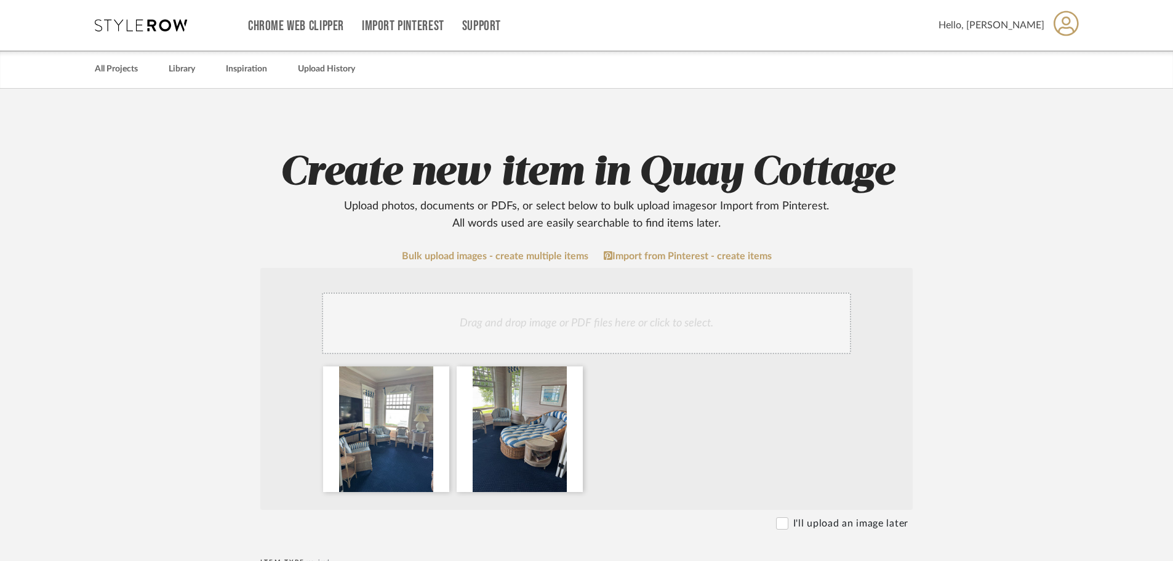
click at [549, 334] on div "Drag and drop image or PDF files here or click to select." at bounding box center [586, 323] width 529 height 62
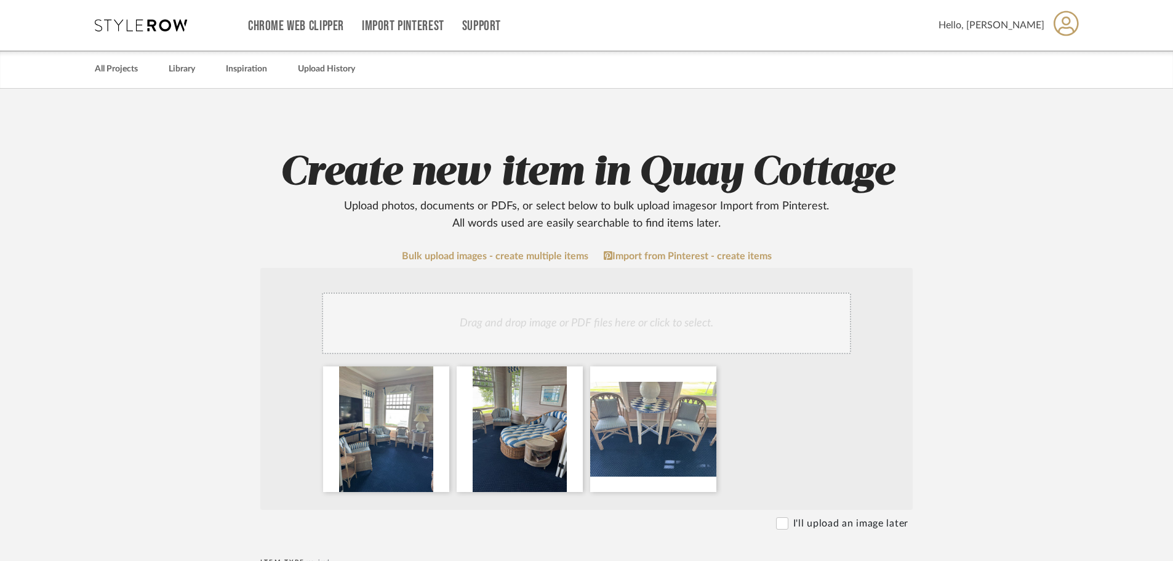
click at [644, 322] on div "Drag and drop image or PDF files here or click to select." at bounding box center [586, 323] width 529 height 62
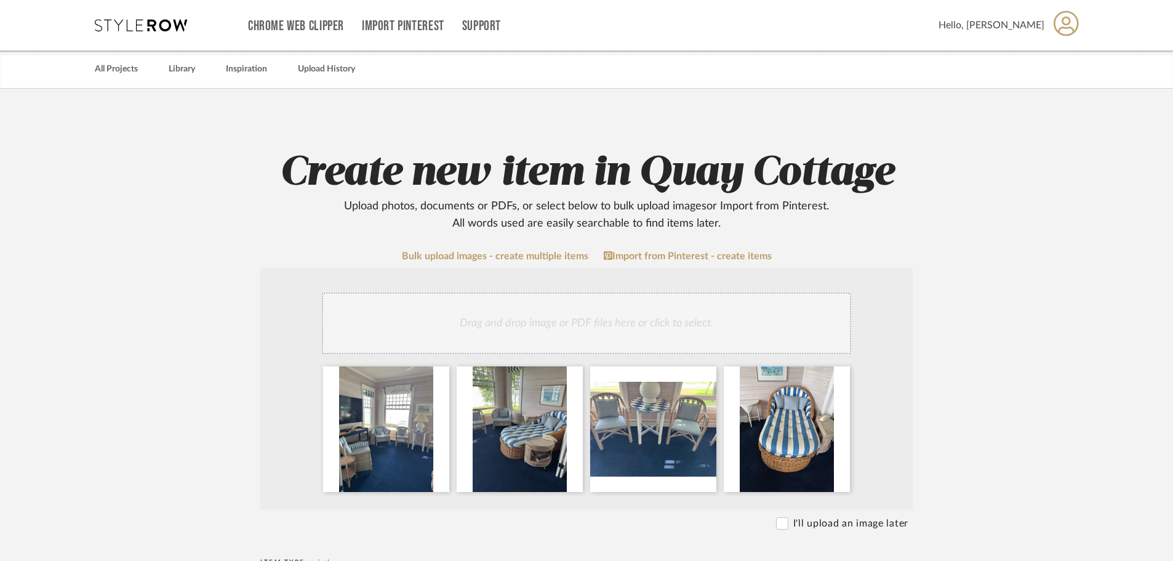
click at [559, 317] on div "Drag and drop image or PDF files here or click to select." at bounding box center [586, 323] width 529 height 62
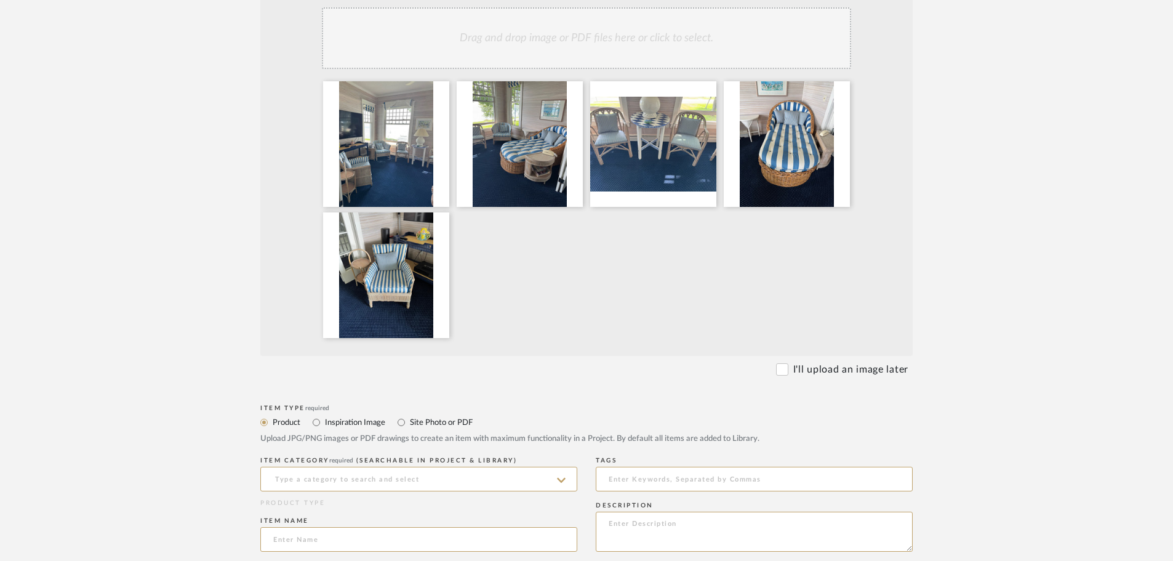
scroll to position [431, 0]
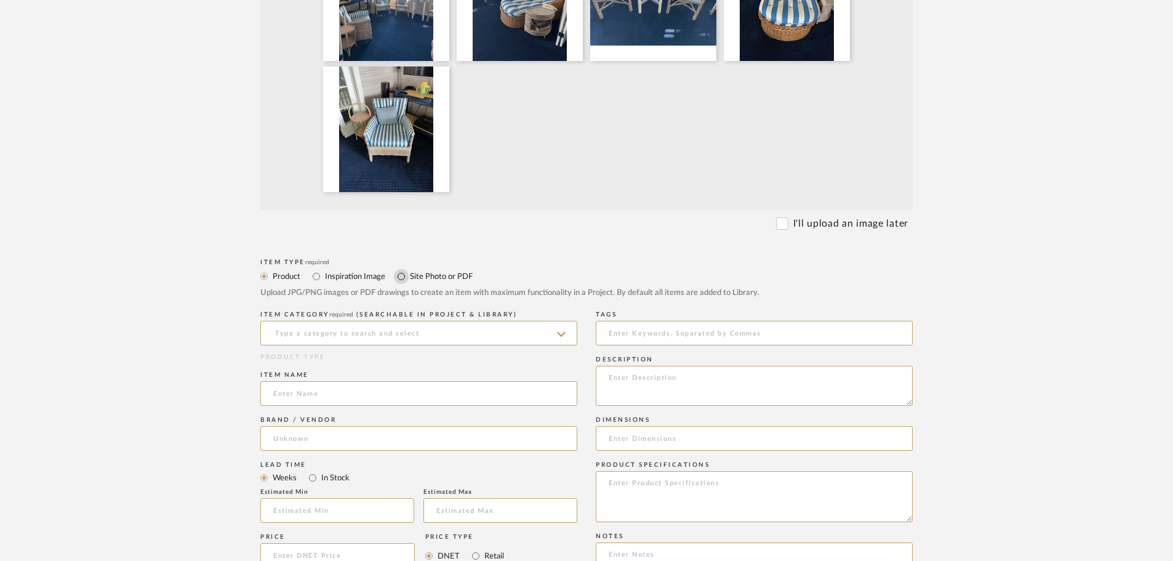
click at [400, 275] on input "Site Photo or PDF" at bounding box center [401, 276] width 15 height 15
radio input "true"
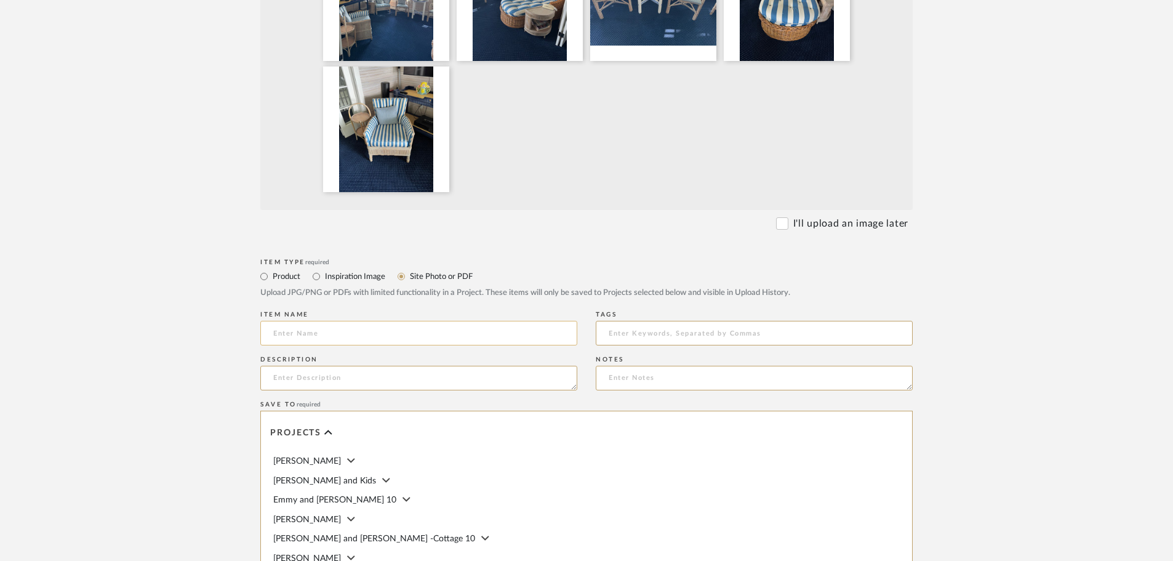
click at [311, 335] on input at bounding box center [418, 333] width 317 height 25
click at [325, 330] on input "Upstairs TV room" at bounding box center [418, 333] width 317 height 25
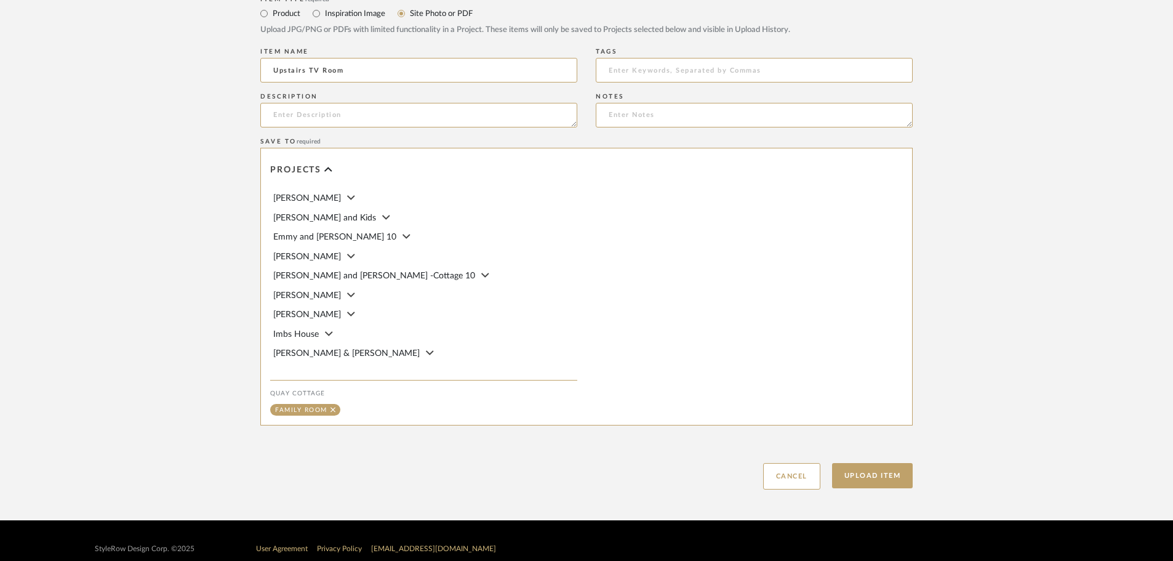
scroll to position [709, 0]
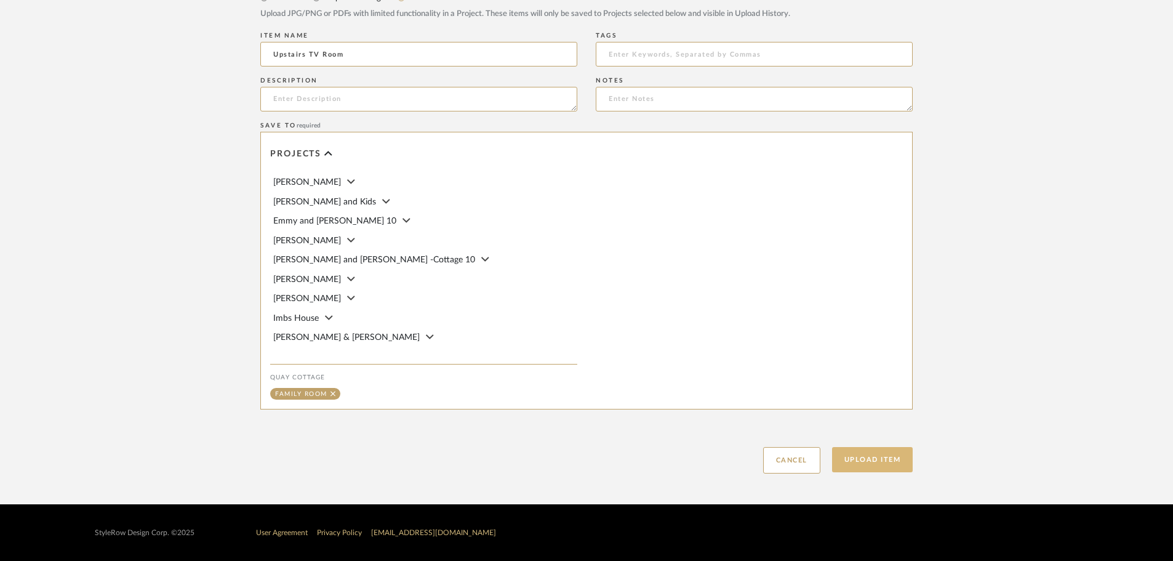
type input "Upstairs TV Room"
click at [884, 457] on button "Upload Item" at bounding box center [872, 459] width 81 height 25
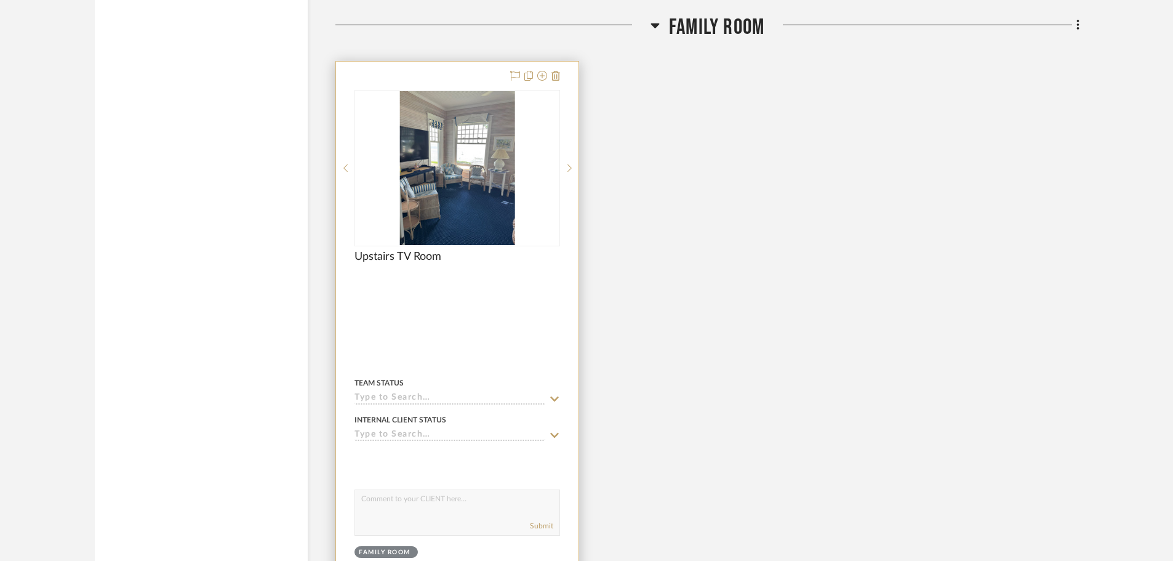
scroll to position [2114, 0]
